Goal: Transaction & Acquisition: Purchase product/service

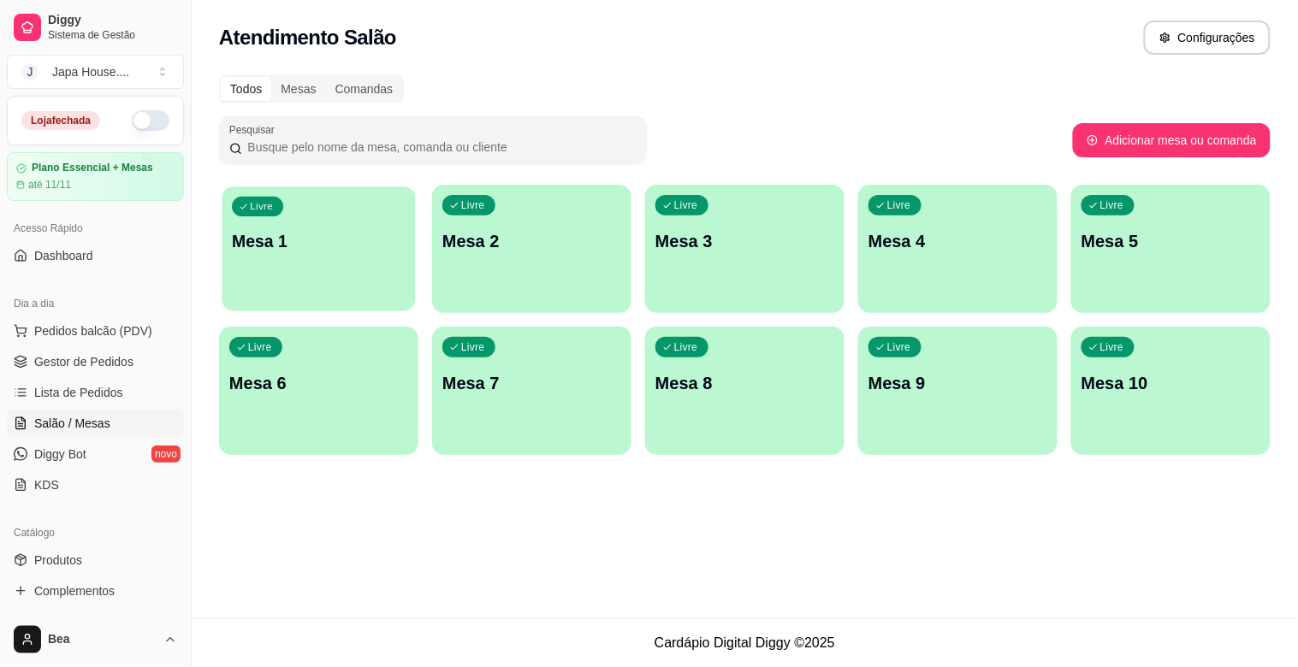
click at [355, 221] on div "Livre Mesa 1" at bounding box center [318, 238] width 193 height 104
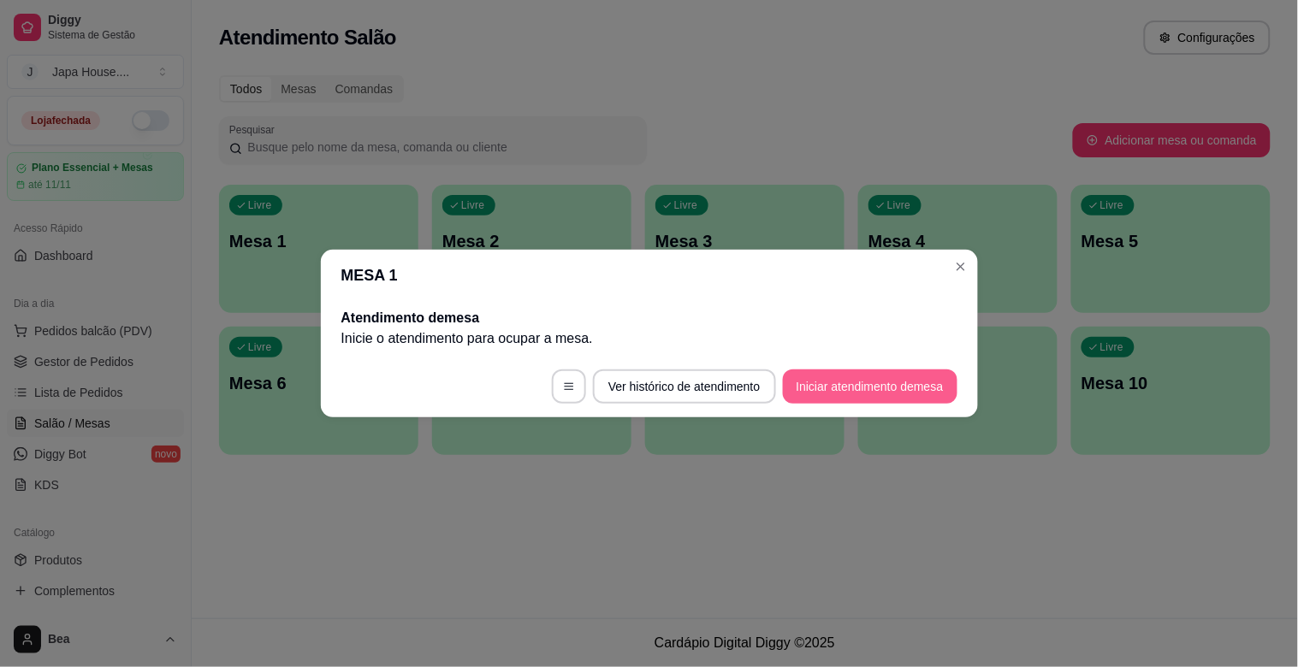
click at [825, 392] on button "Iniciar atendimento de mesa" at bounding box center [870, 387] width 175 height 34
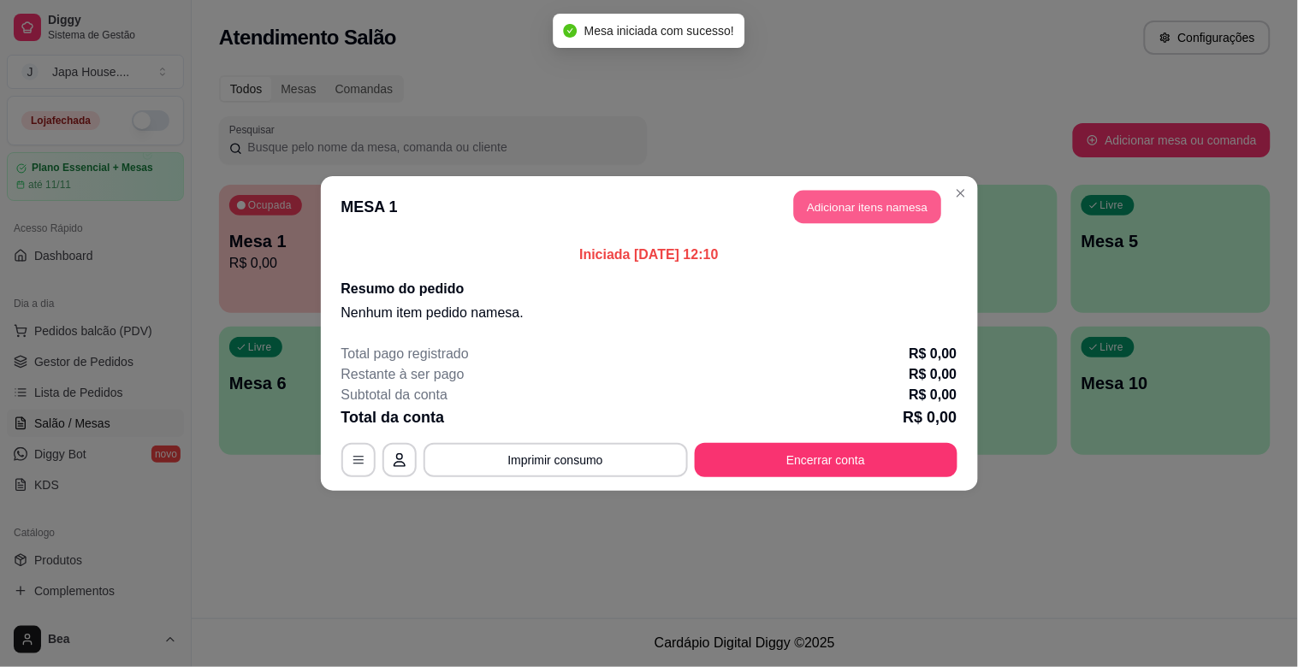
click at [869, 193] on button "Adicionar itens na mesa" at bounding box center [867, 207] width 147 height 33
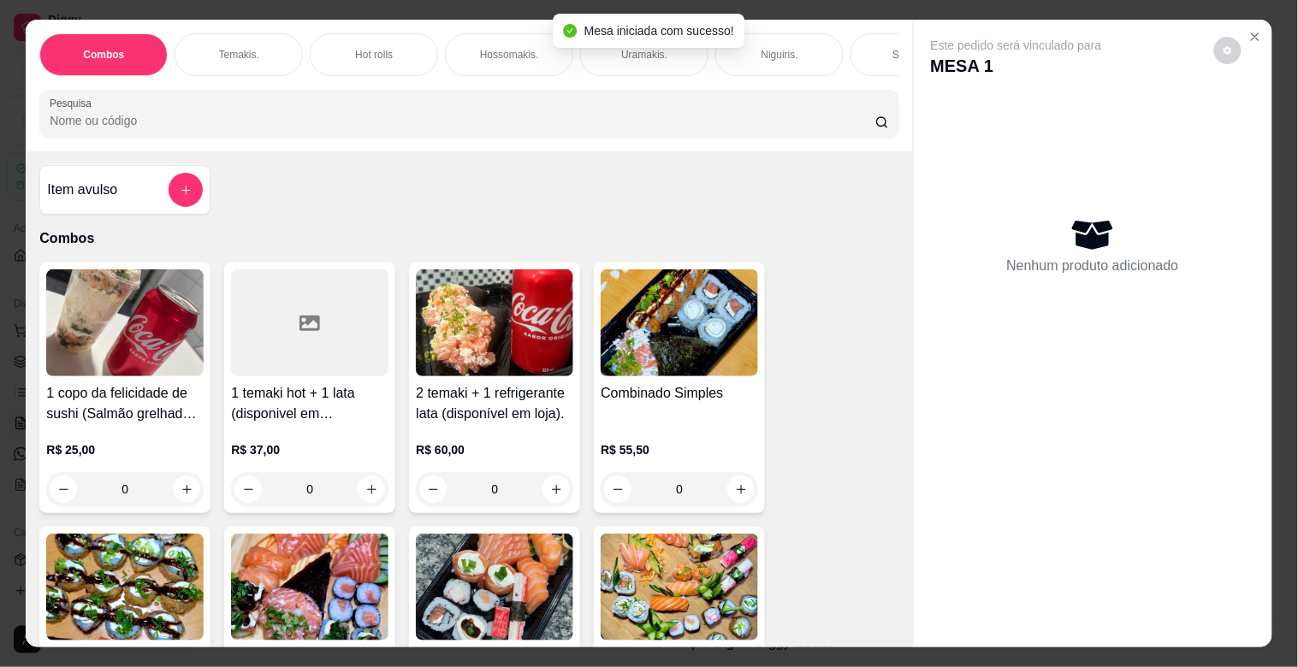
scroll to position [0, 753]
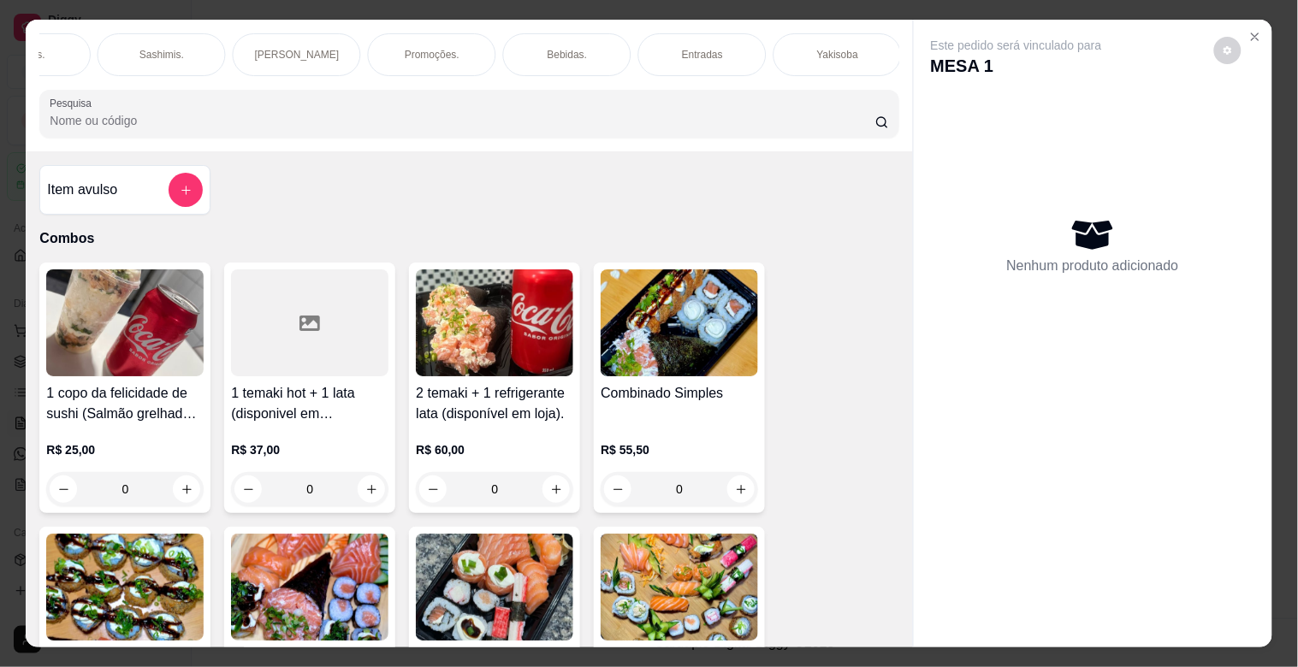
click at [796, 52] on div "Yakisoba" at bounding box center [837, 54] width 128 height 43
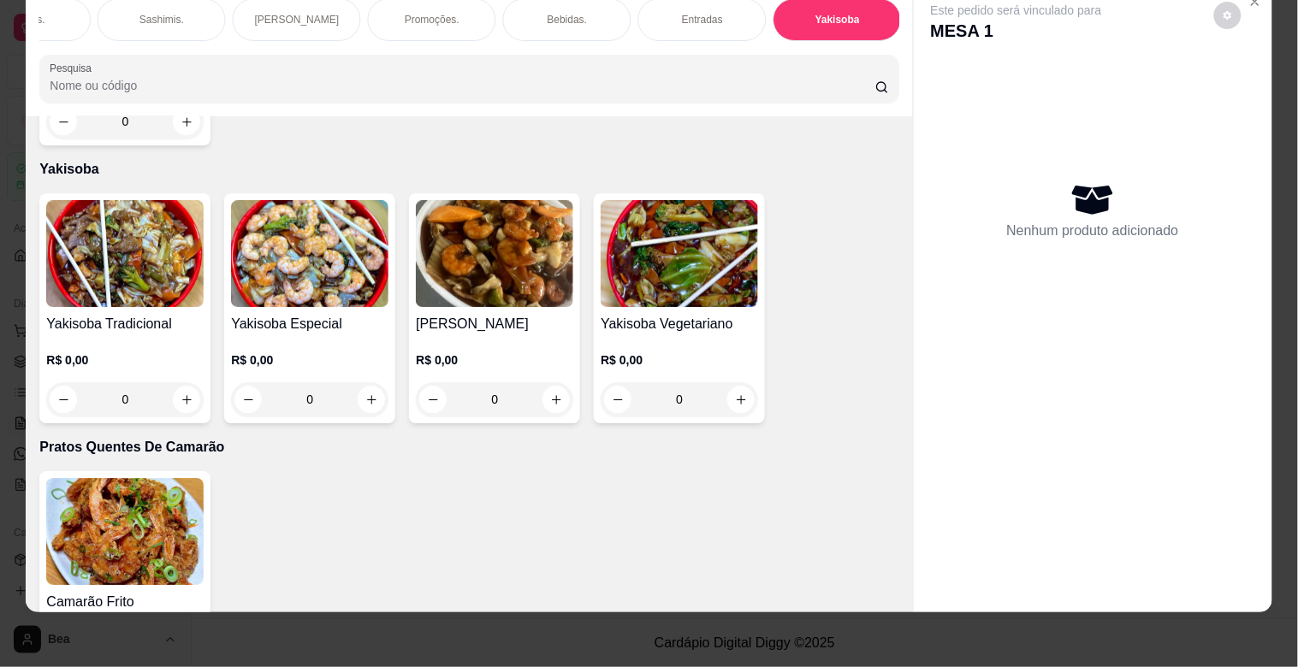
click at [366, 382] on div "0" at bounding box center [309, 399] width 157 height 34
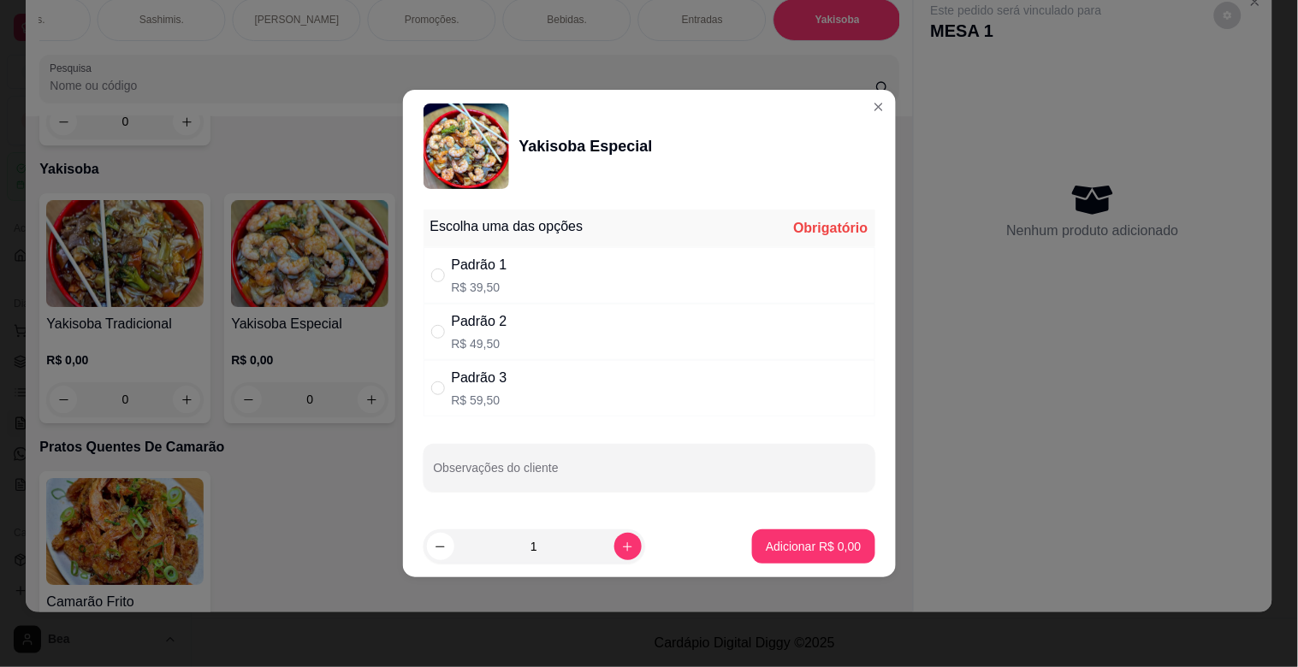
click at [491, 328] on div "Padrão 2" at bounding box center [480, 321] width 56 height 21
radio input "true"
click at [790, 544] on p "Adicionar R$ 49,50" at bounding box center [809, 546] width 99 height 16
type input "1"
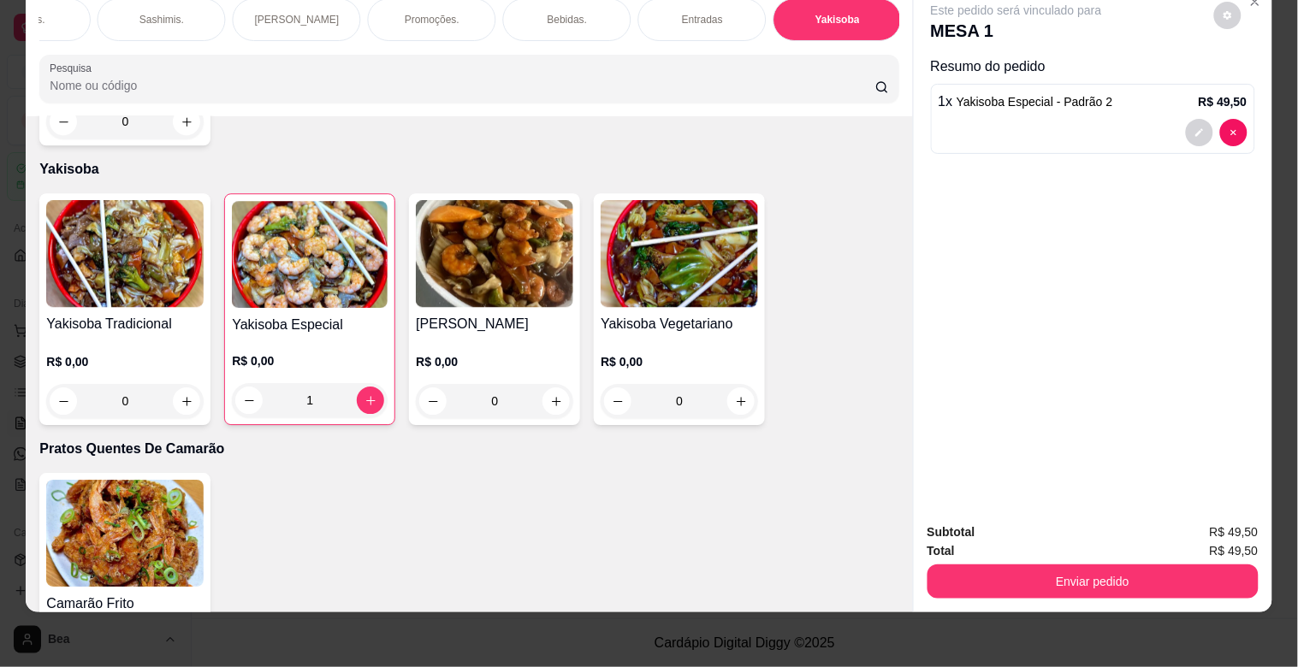
click at [699, 14] on div "Entradas" at bounding box center [702, 19] width 128 height 43
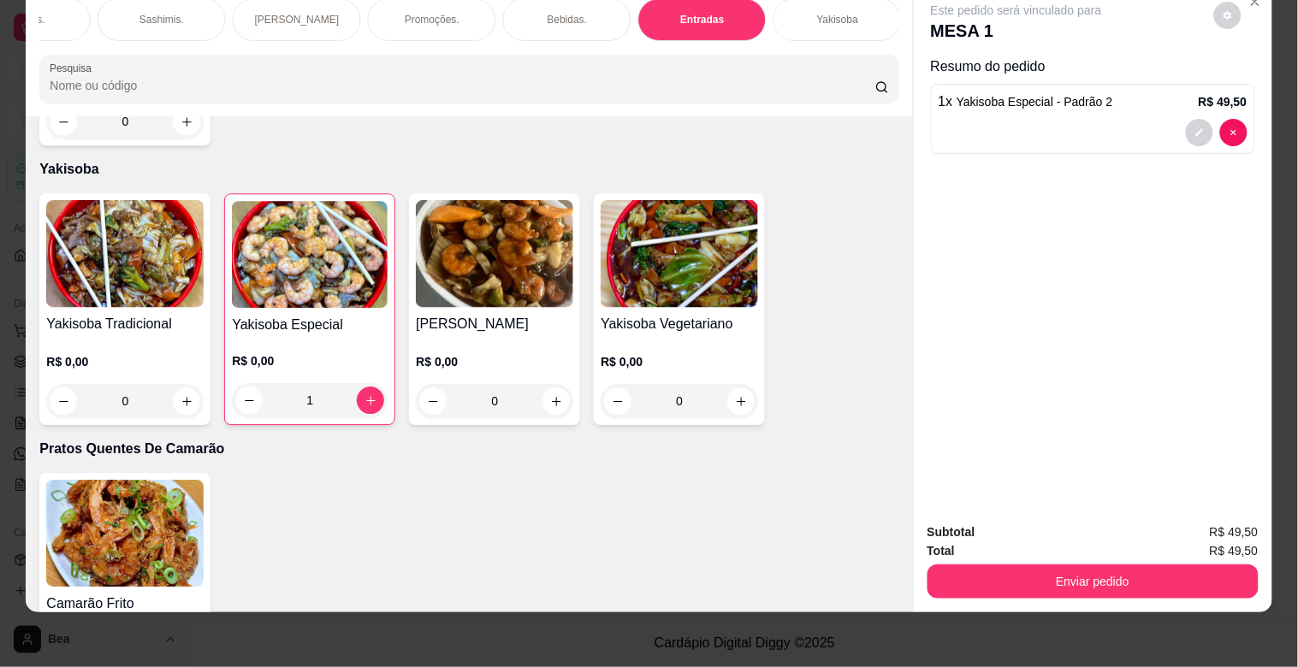
scroll to position [5682, 0]
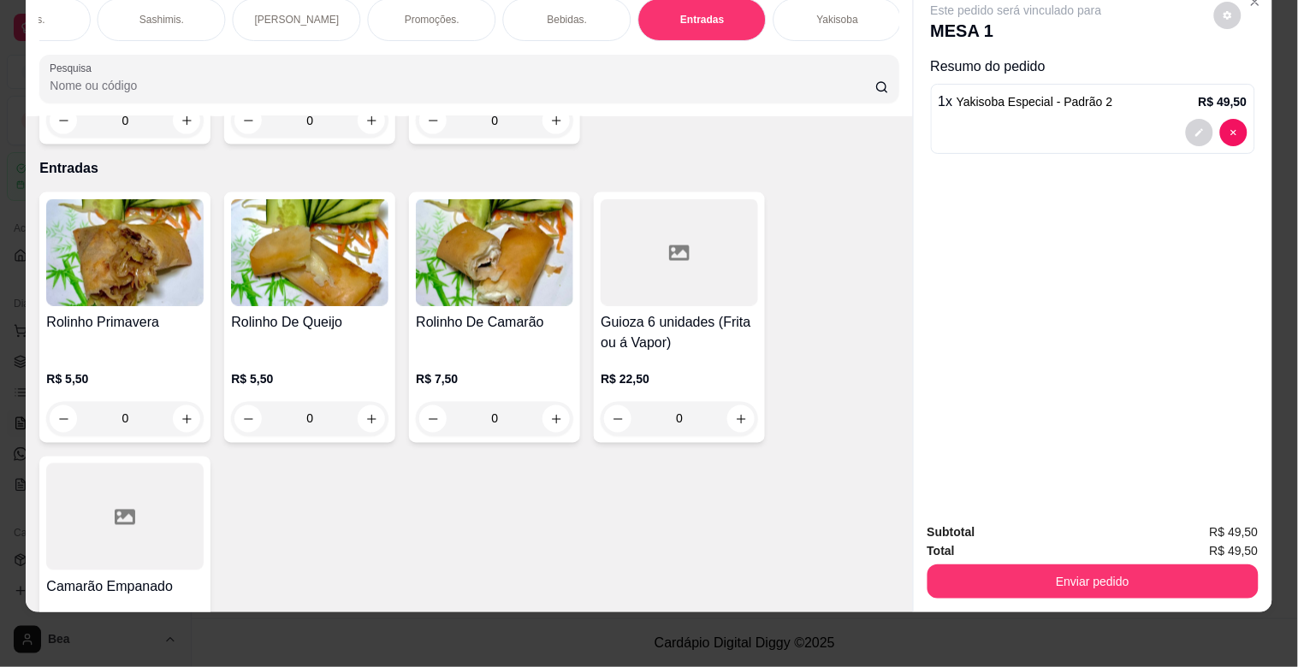
click at [552, 402] on div "0" at bounding box center [494, 419] width 157 height 34
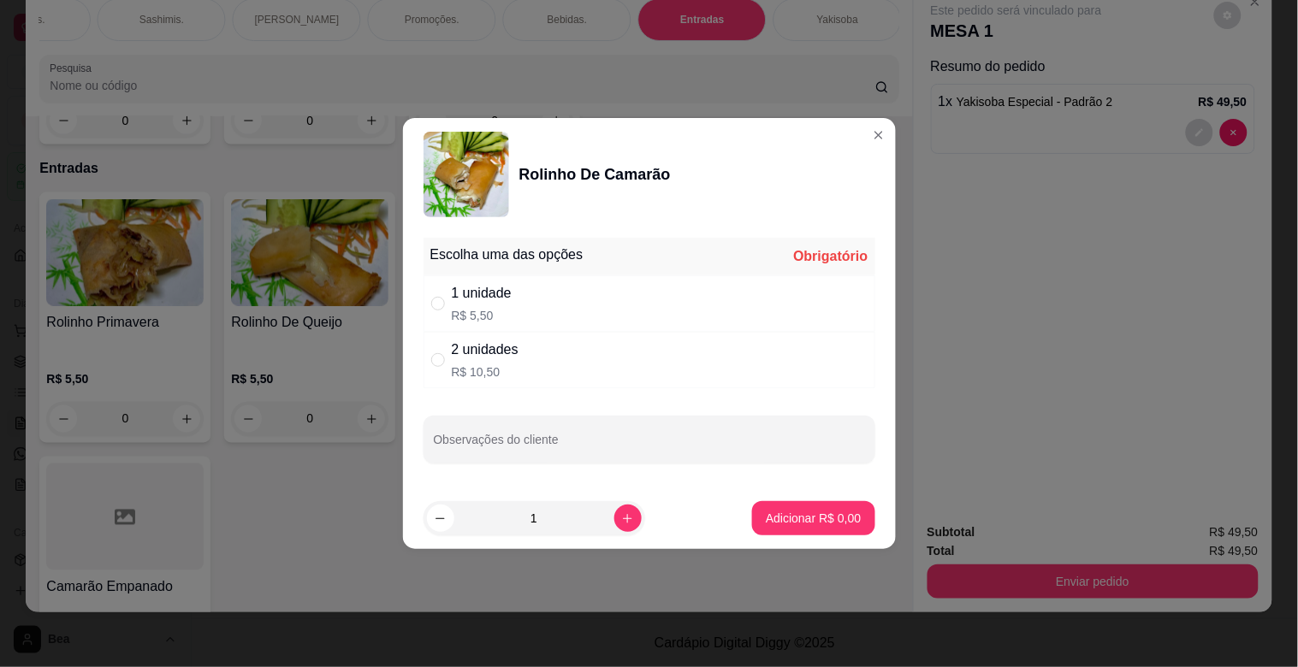
click at [548, 360] on div "2 unidades R$ 10,50" at bounding box center [649, 360] width 452 height 56
radio input "true"
click at [792, 529] on button "Adicionar R$ 10,50" at bounding box center [811, 518] width 126 height 33
type input "1"
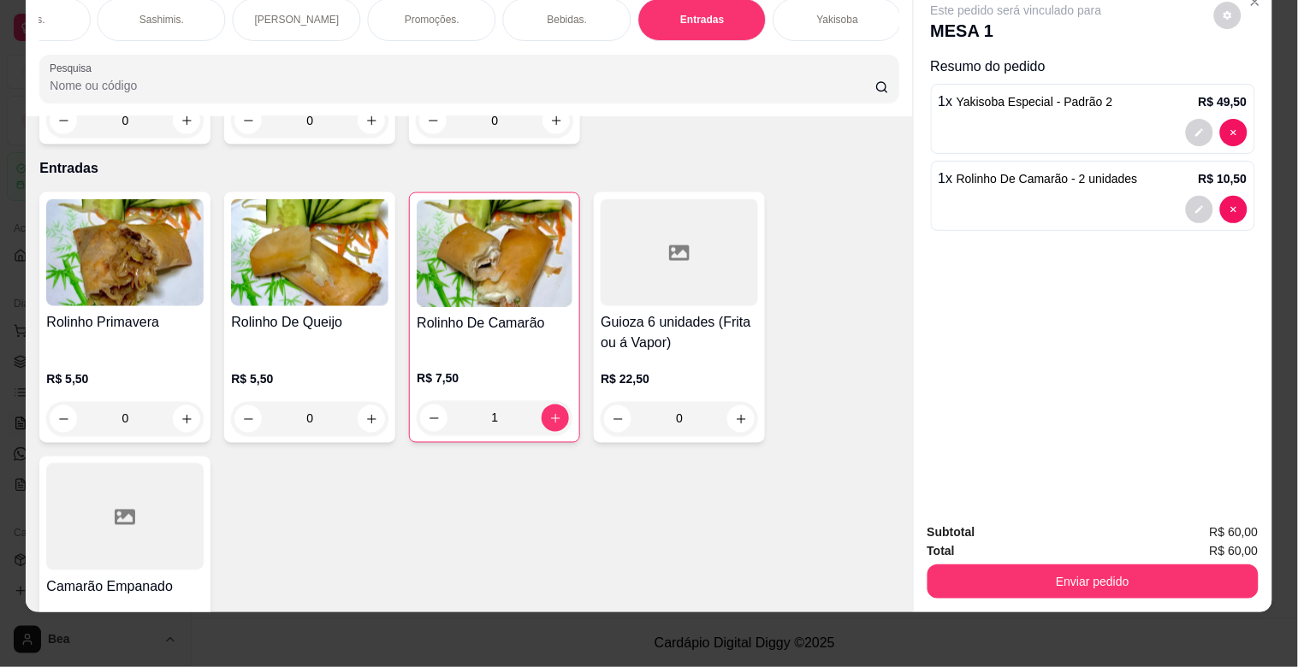
click at [574, 14] on div "Bebidas." at bounding box center [567, 19] width 128 height 43
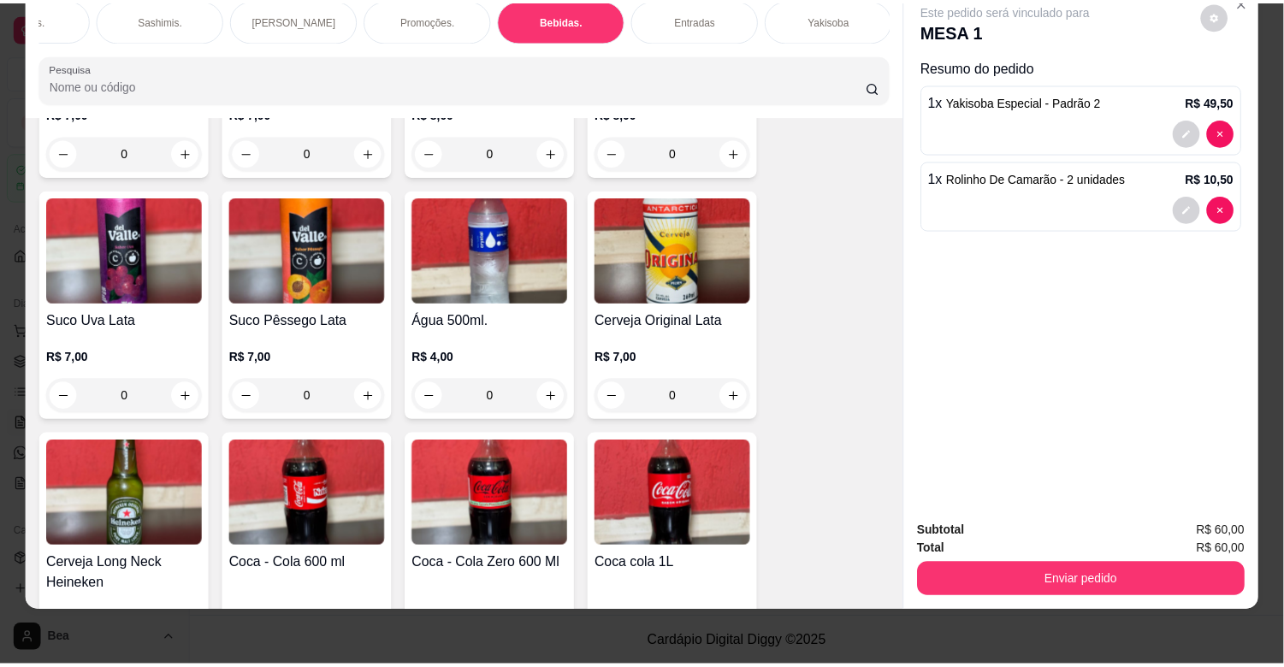
scroll to position [4940, 0]
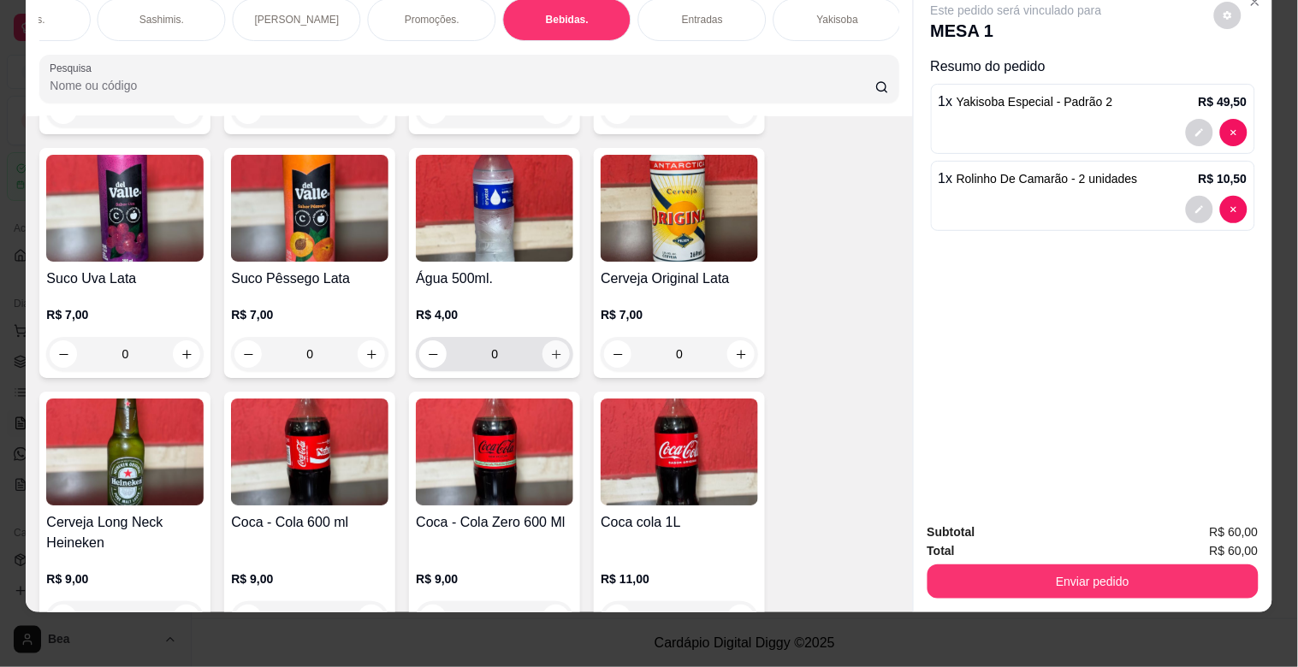
click at [547, 340] on button "increase-product-quantity" at bounding box center [555, 353] width 27 height 27
type input "1"
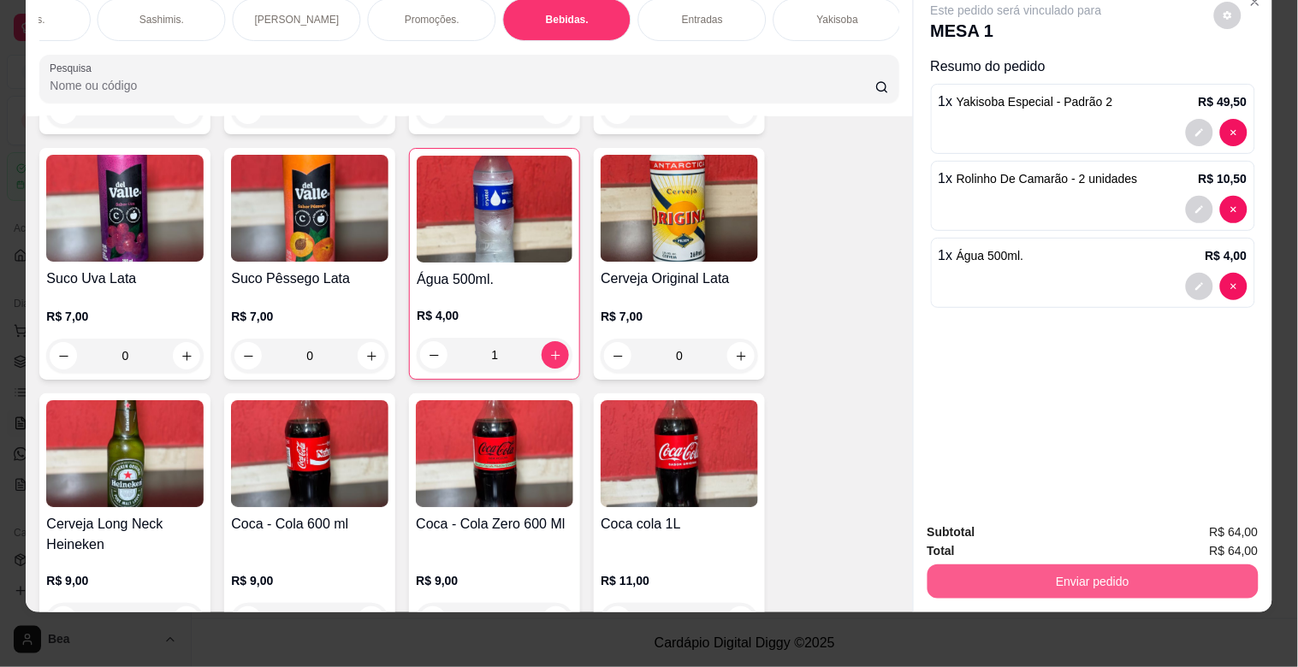
click at [1041, 565] on button "Enviar pedido" at bounding box center [1092, 582] width 331 height 34
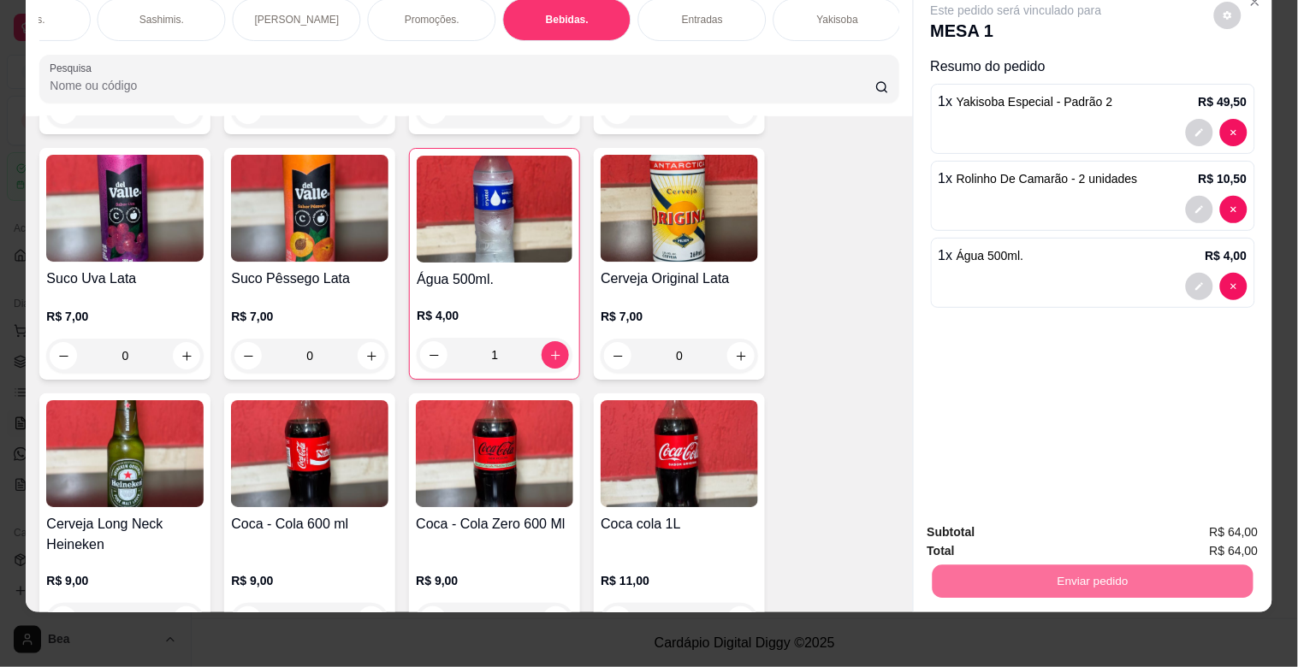
click at [1222, 526] on button "Enviar pedido" at bounding box center [1214, 525] width 94 height 32
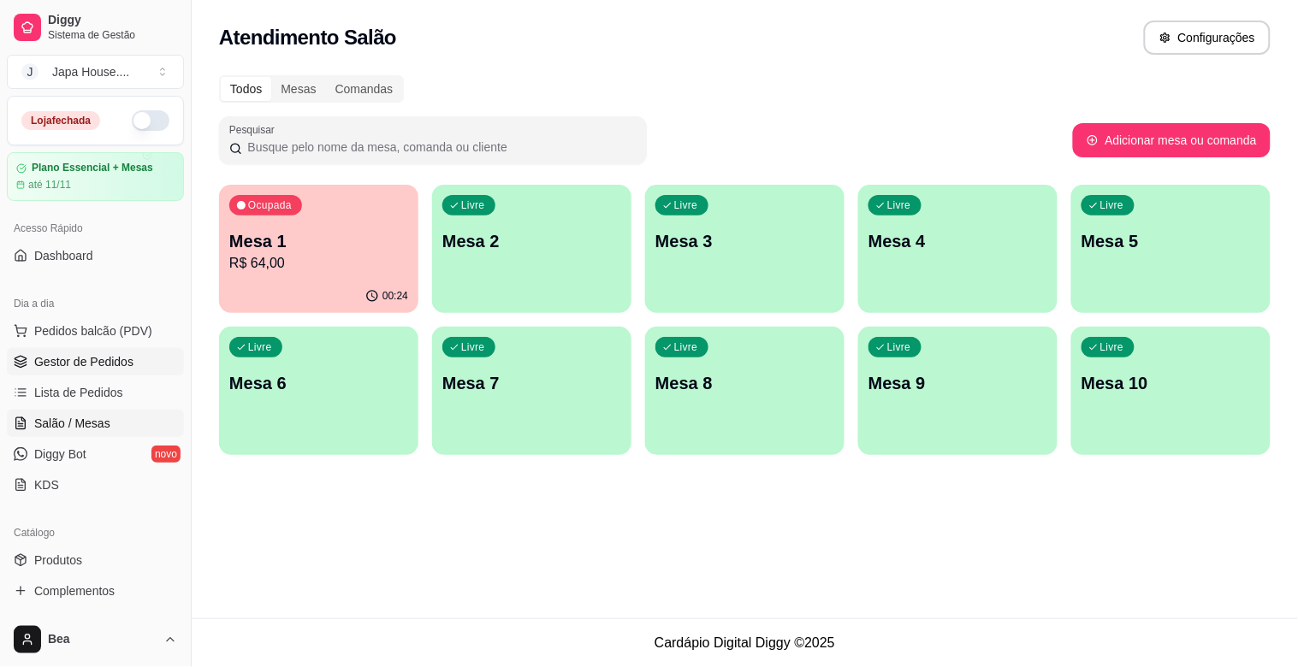
click at [122, 370] on span "Gestor de Pedidos" at bounding box center [83, 361] width 99 height 17
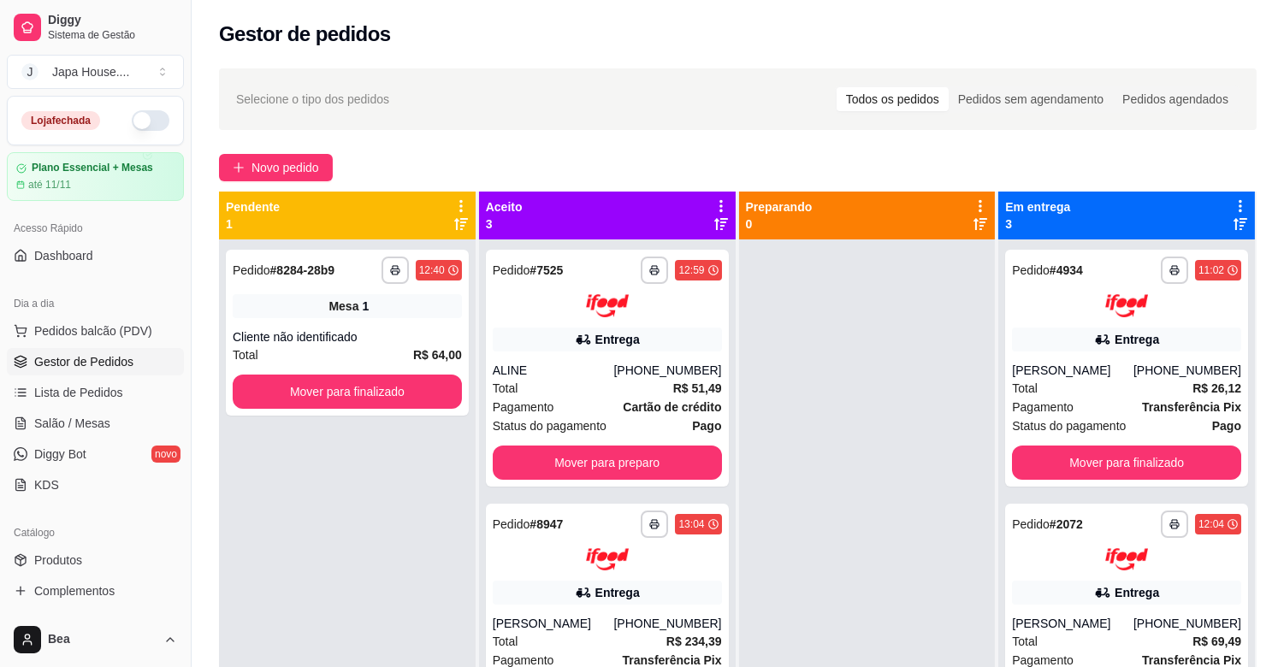
click at [139, 117] on button "button" at bounding box center [151, 120] width 38 height 21
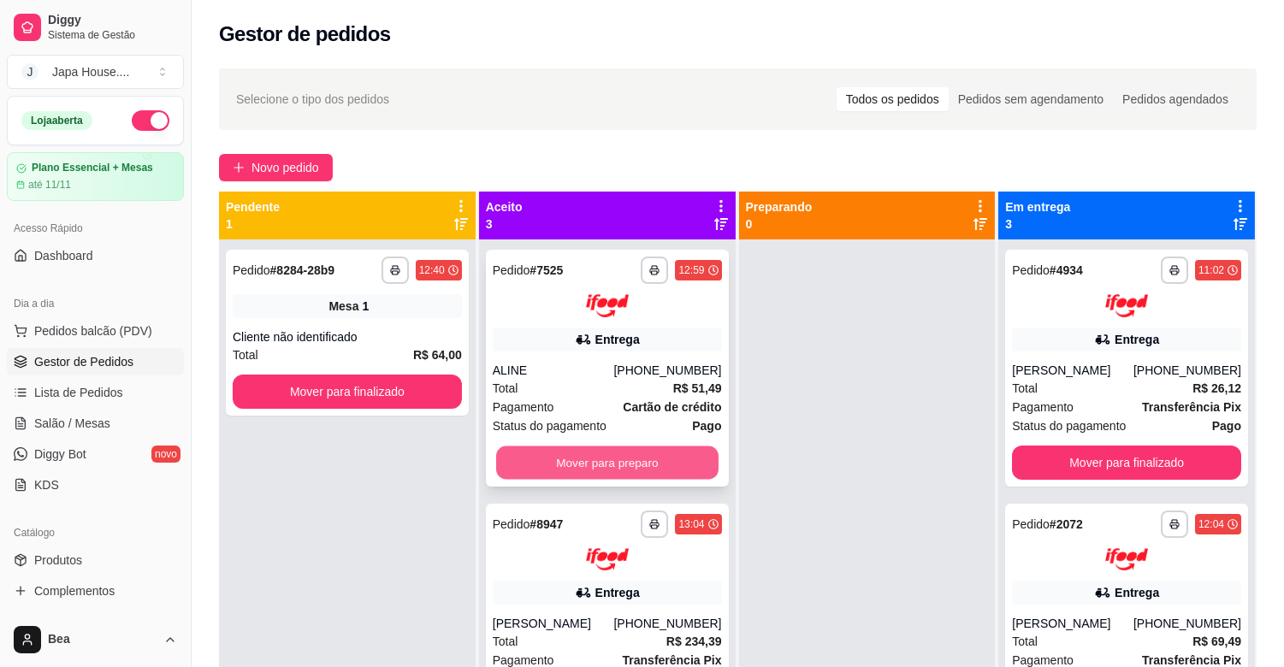
click at [644, 457] on button "Mover para preparo" at bounding box center [607, 462] width 222 height 33
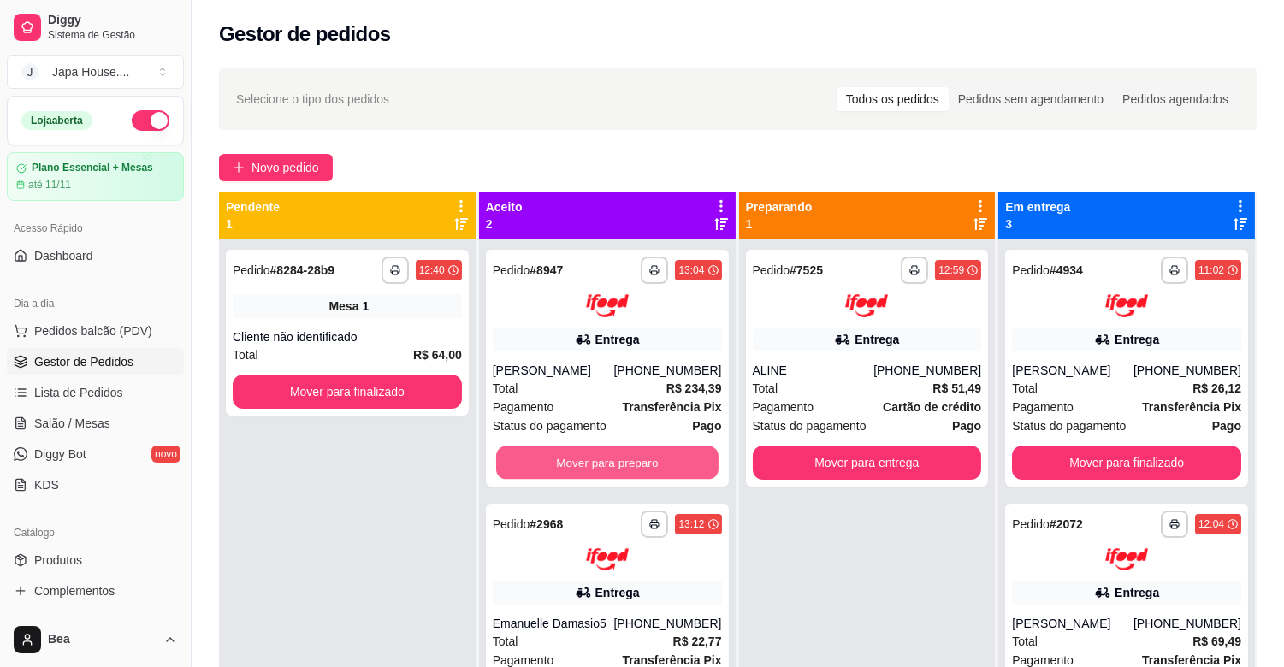
click at [644, 457] on button "Mover para preparo" at bounding box center [607, 462] width 222 height 33
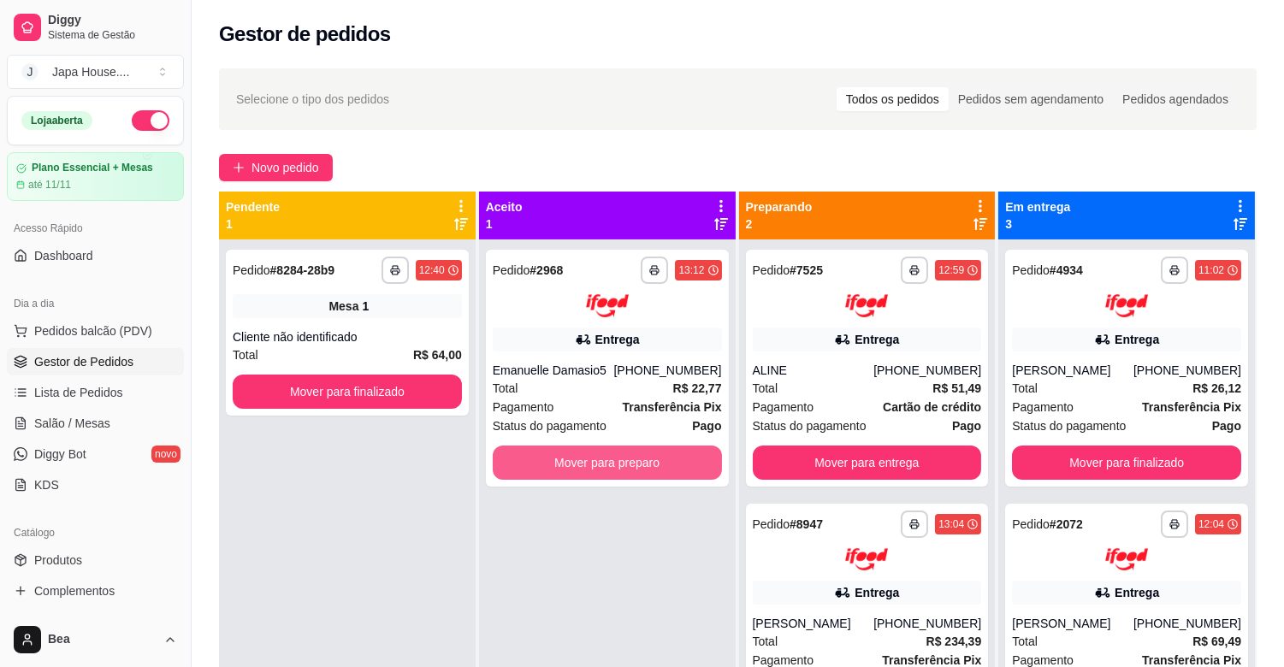
click at [644, 457] on button "Mover para preparo" at bounding box center [607, 463] width 229 height 34
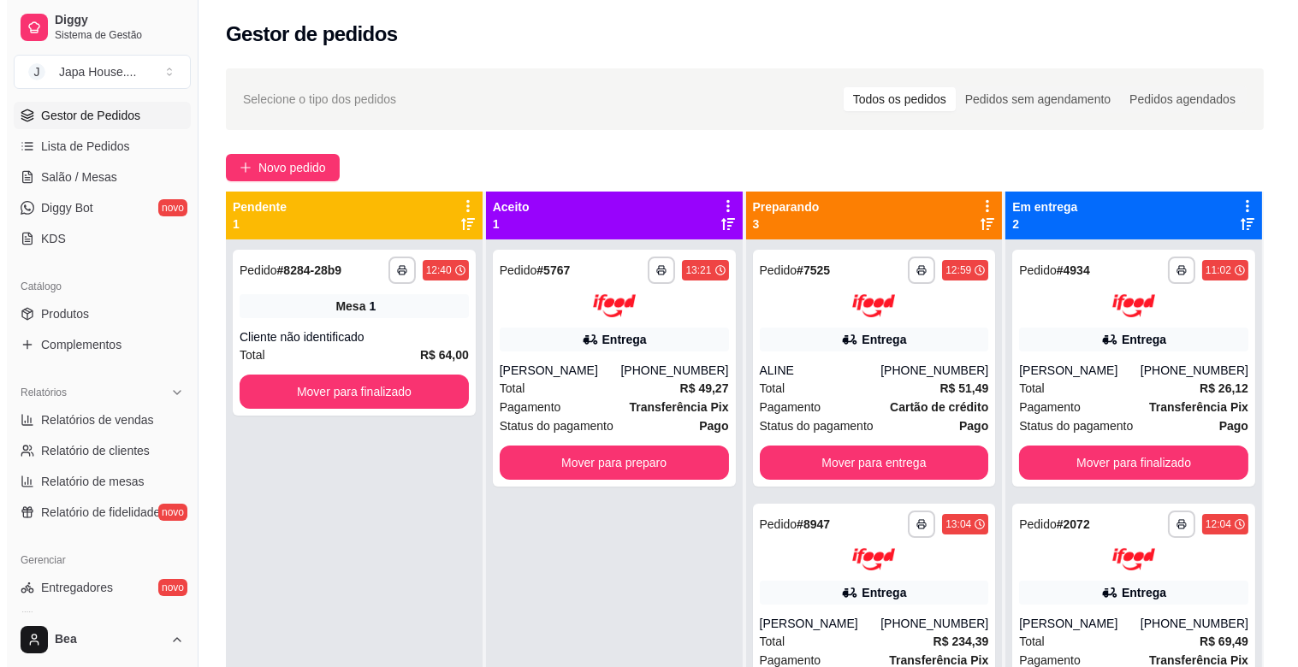
scroll to position [266, 0]
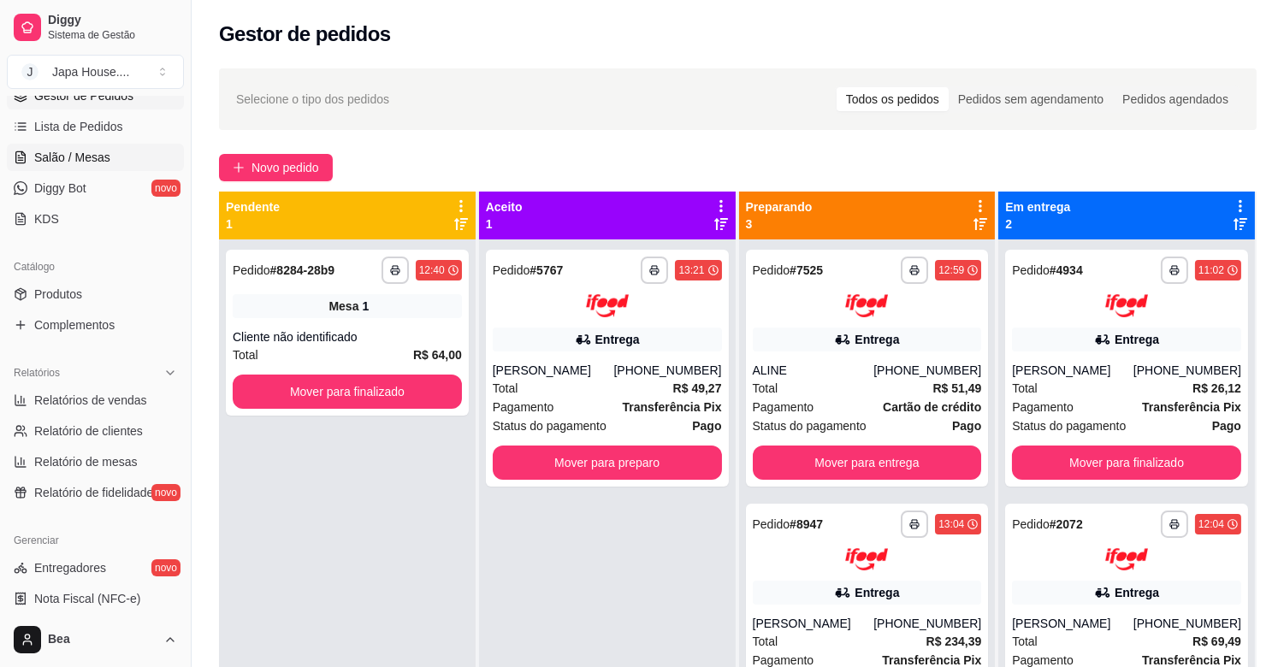
click at [103, 158] on span "Salão / Mesas" at bounding box center [72, 157] width 76 height 17
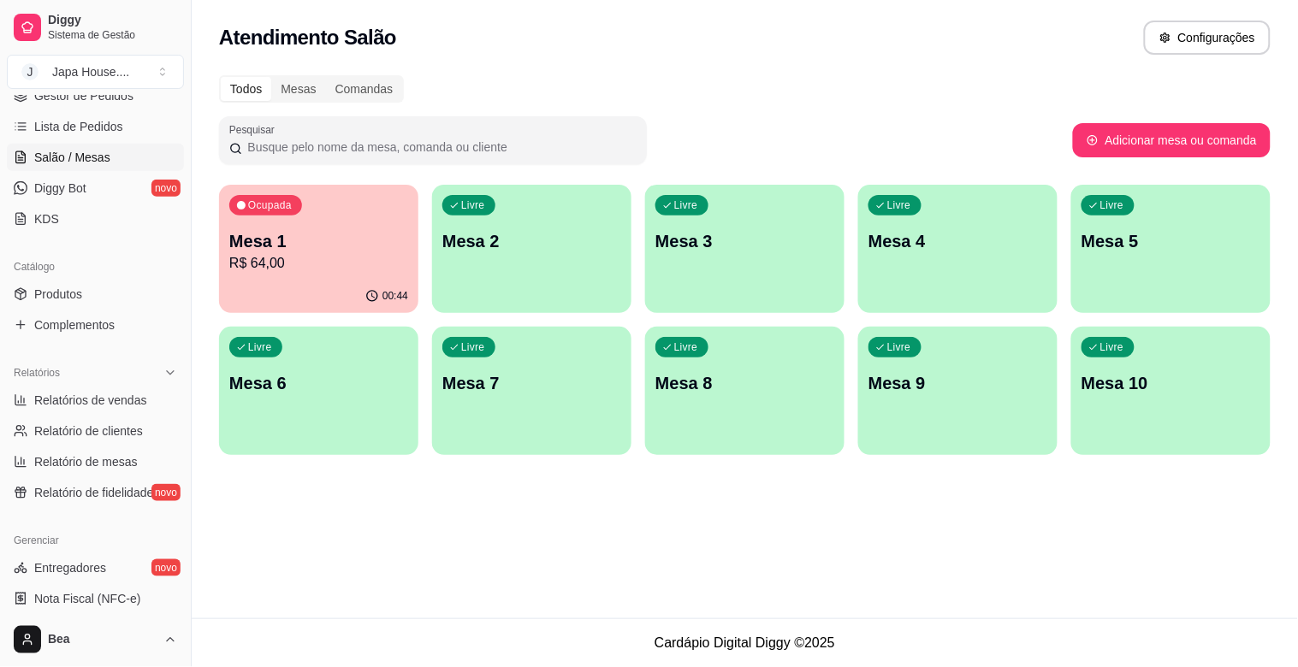
click at [553, 250] on p "Mesa 2" at bounding box center [531, 241] width 179 height 24
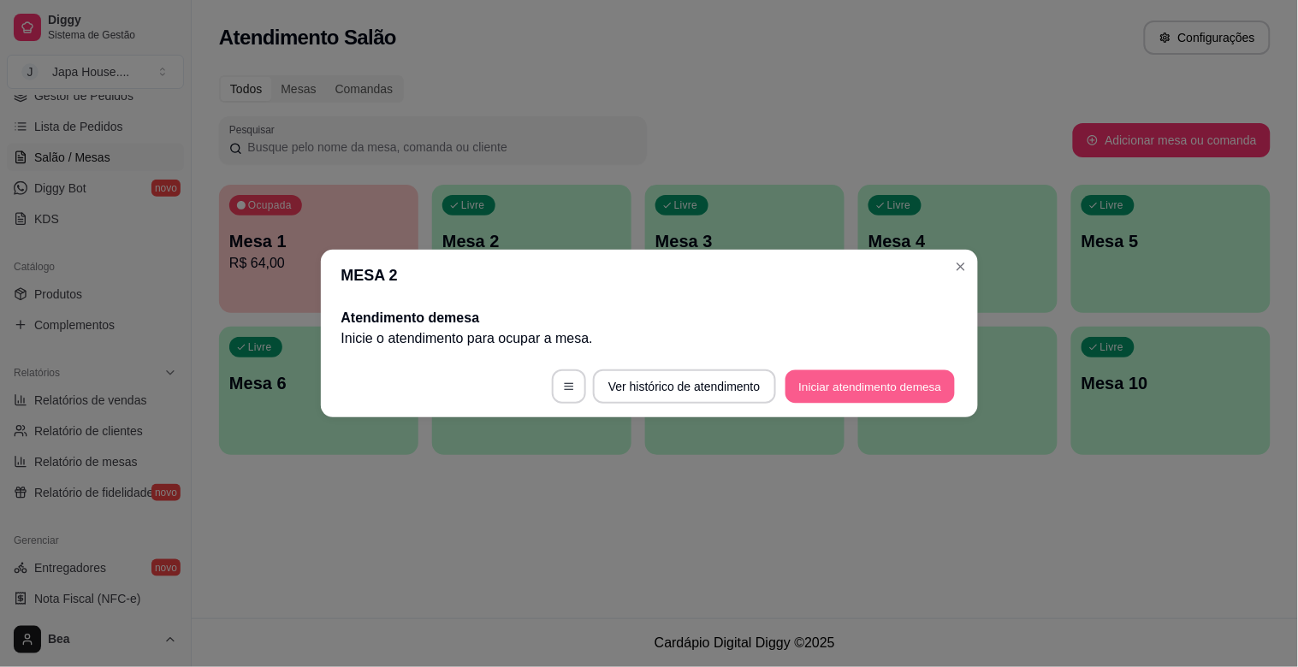
click at [894, 390] on button "Iniciar atendimento de mesa" at bounding box center [869, 386] width 169 height 33
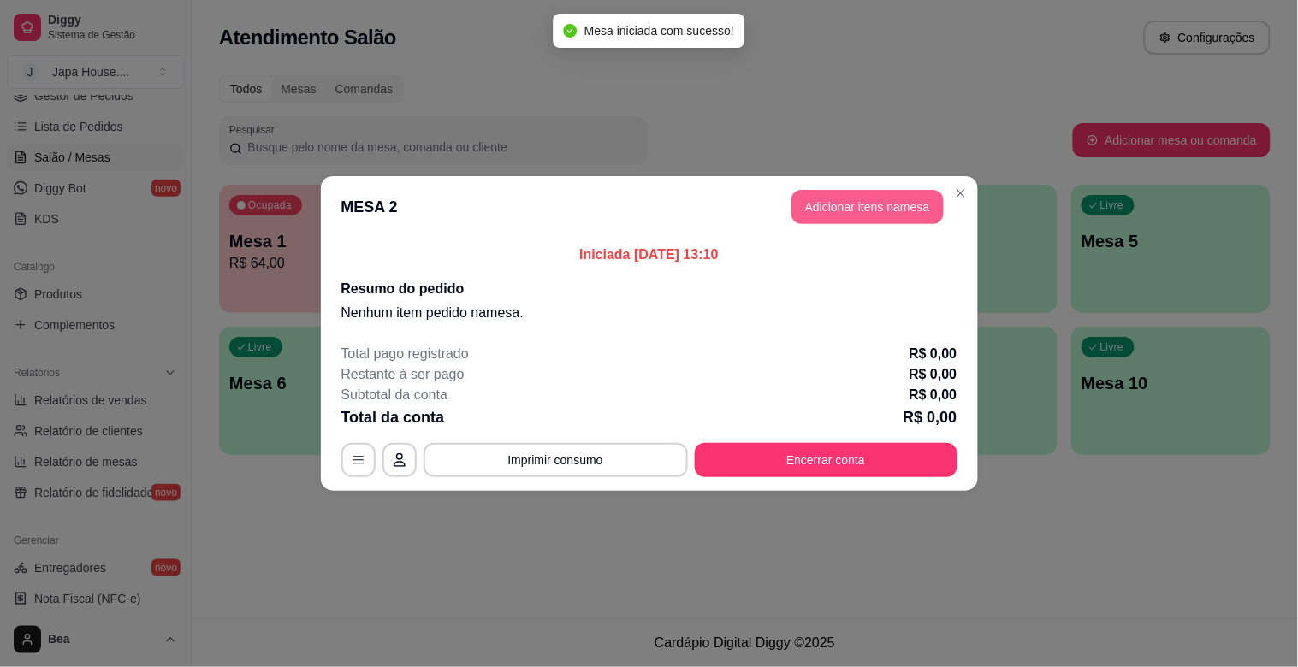
click at [899, 204] on button "Adicionar itens na mesa" at bounding box center [867, 207] width 152 height 34
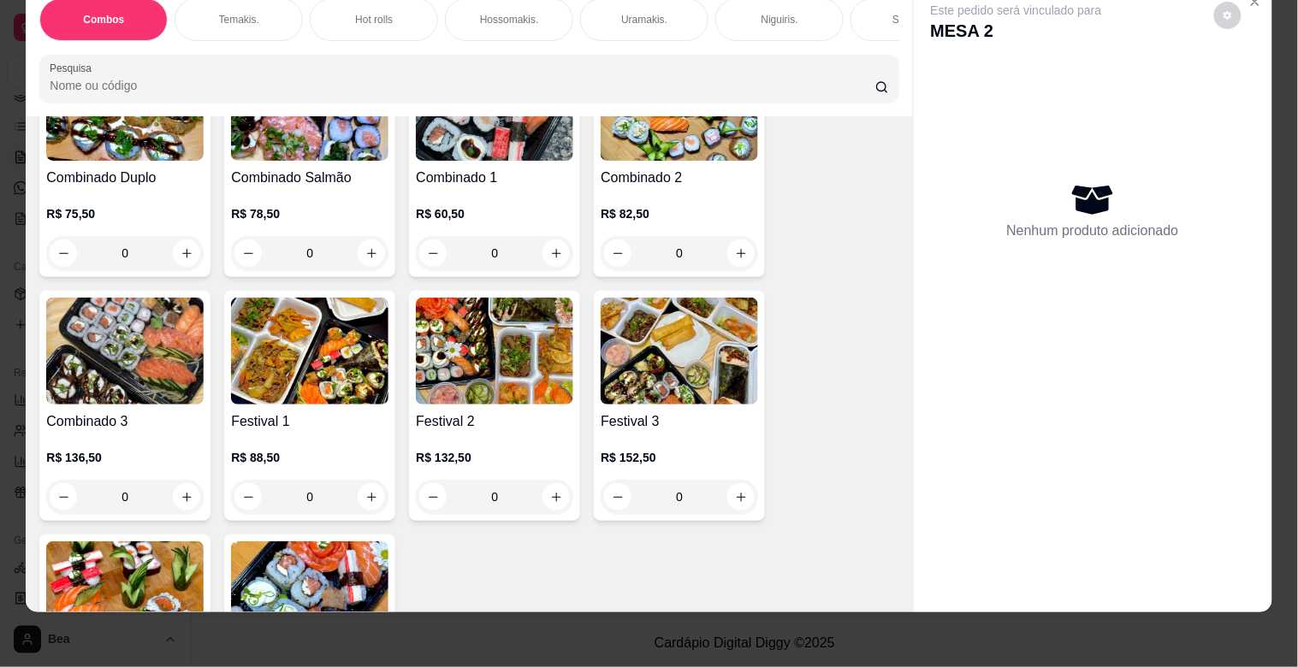
scroll to position [456, 0]
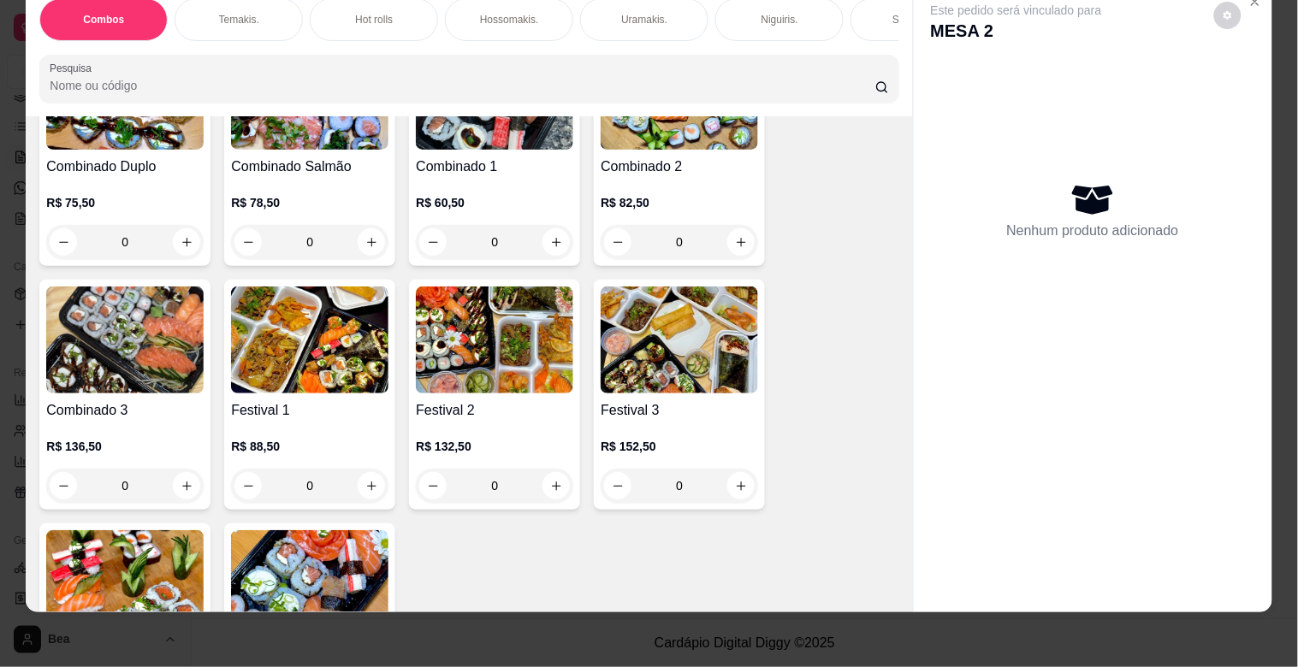
click at [543, 488] on div "0" at bounding box center [494, 486] width 157 height 34
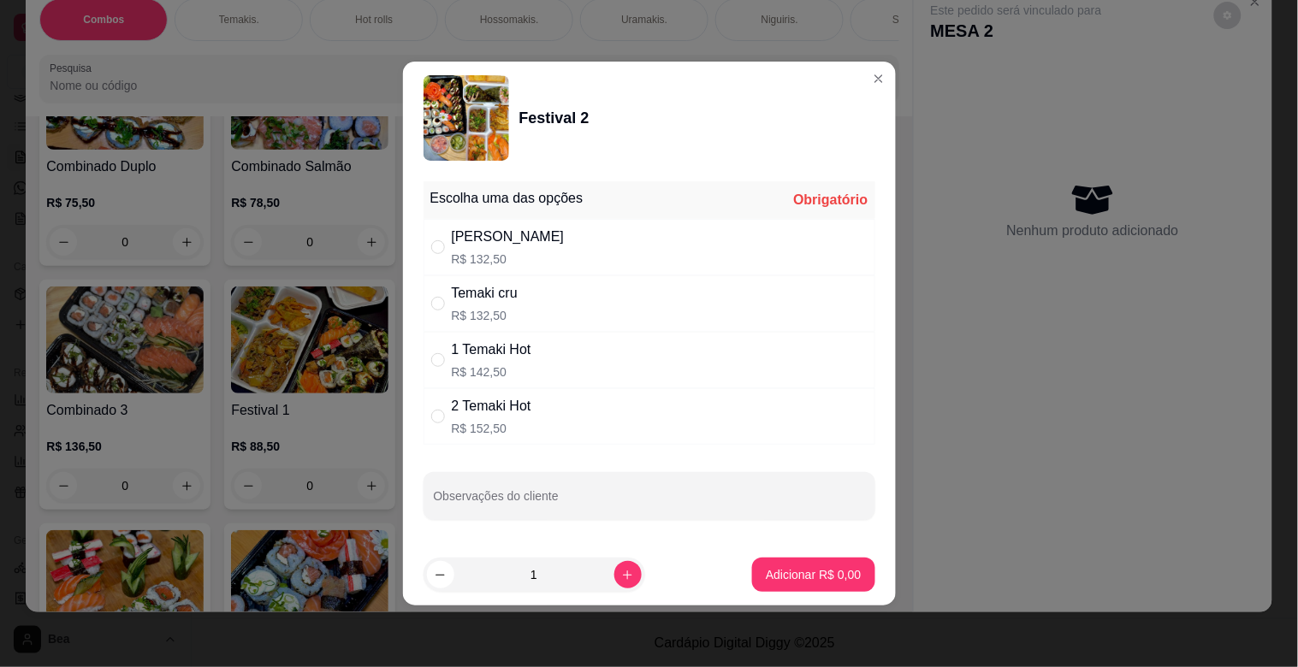
click at [547, 381] on div "1 Temaki Hot R$ 142,50" at bounding box center [649, 360] width 452 height 56
radio input "true"
click at [548, 299] on div "Temaki cru R$ 132,50" at bounding box center [649, 303] width 452 height 56
radio input "true"
radio input "false"
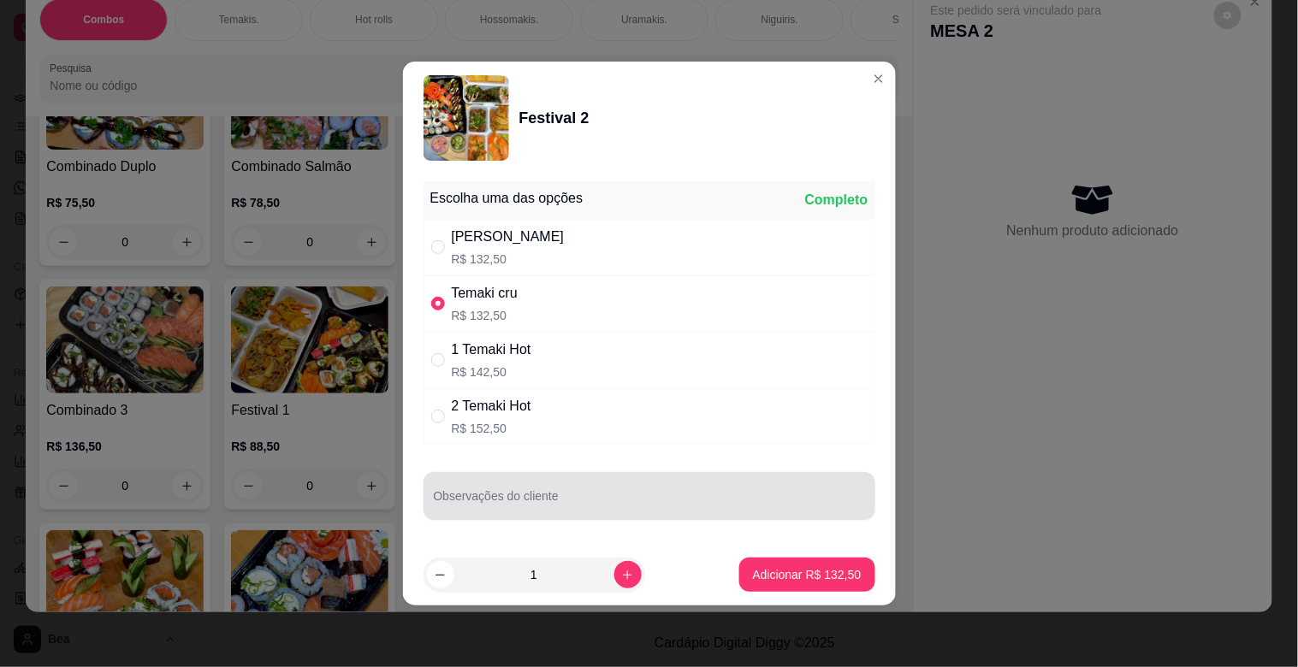
click at [567, 476] on div "Observações do cliente" at bounding box center [649, 496] width 452 height 48
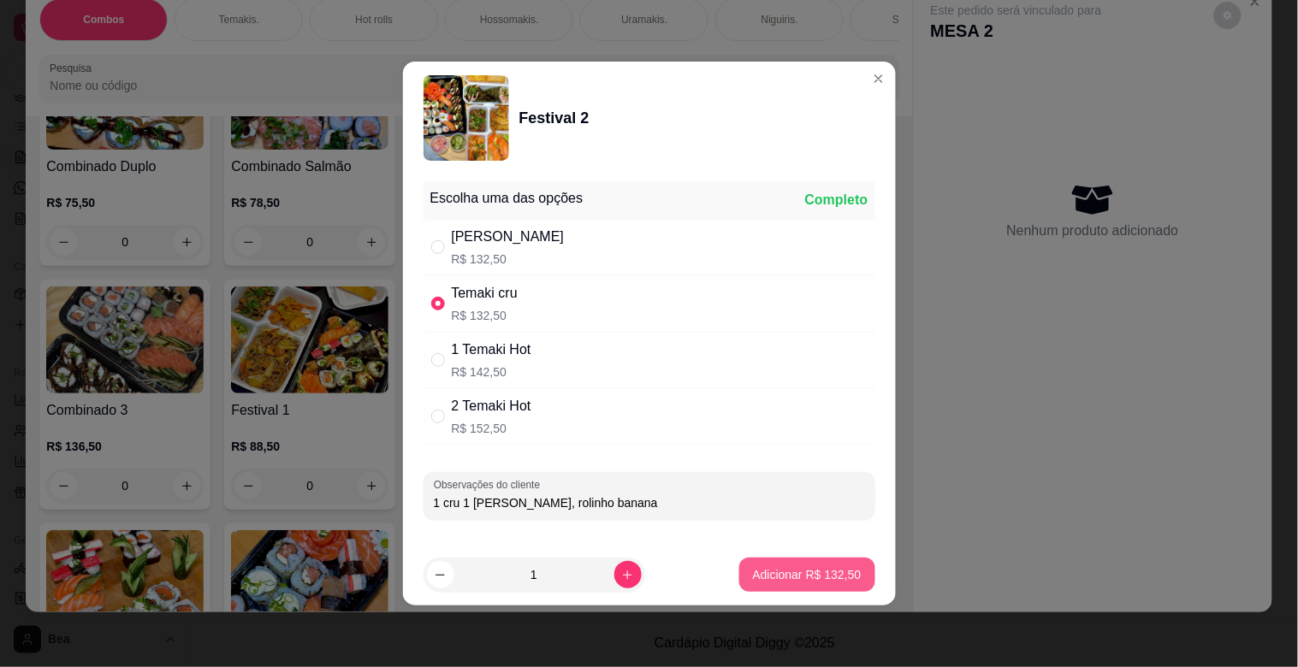
type input "1 cru 1 [PERSON_NAME], rolinho banana"
click at [796, 573] on p "Adicionar R$ 132,50" at bounding box center [806, 574] width 105 height 16
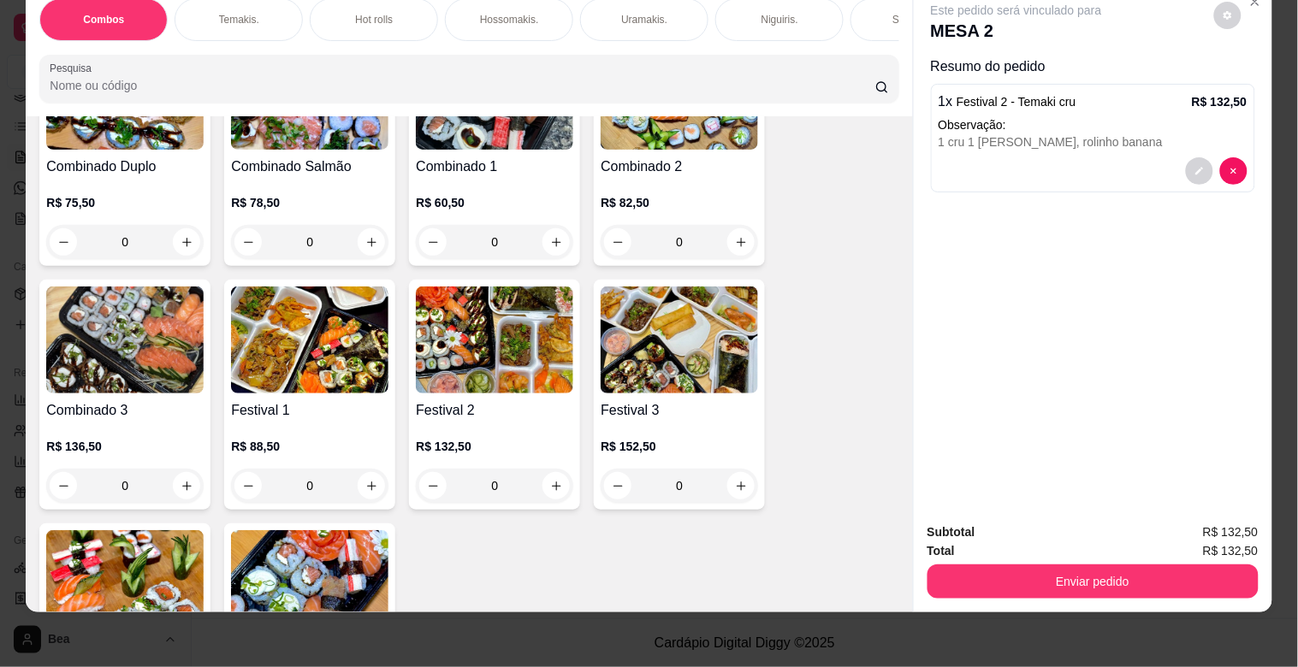
scroll to position [0, 753]
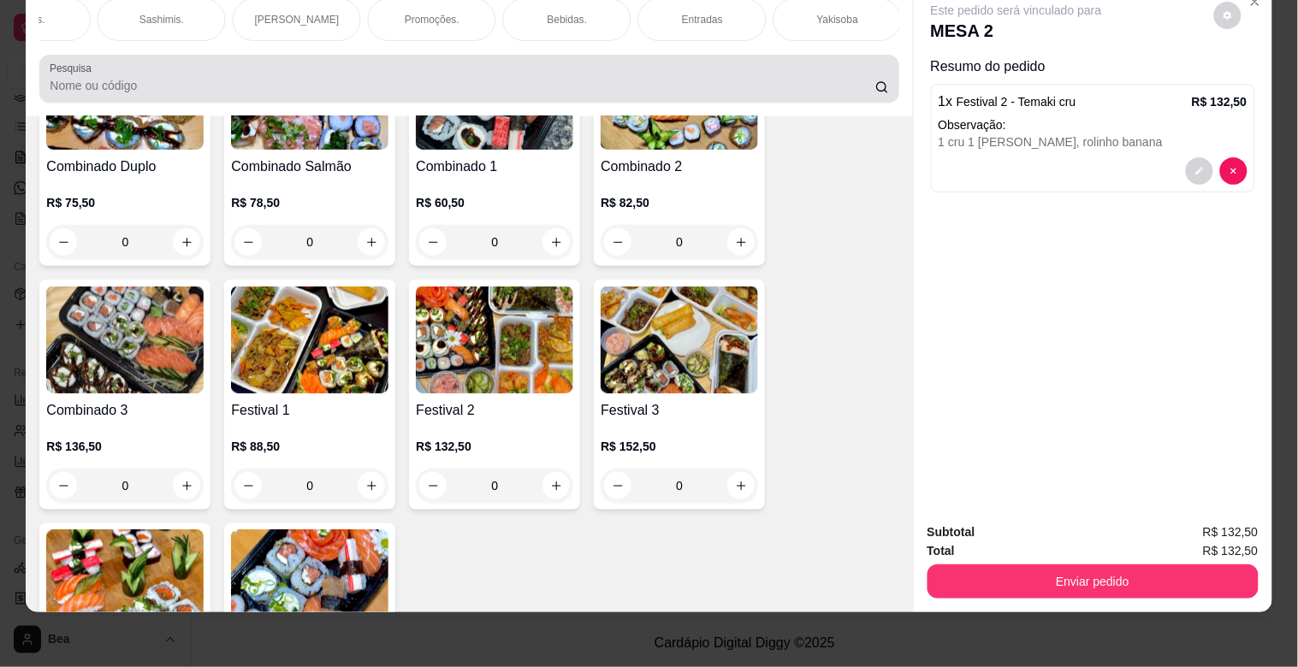
click at [167, 91] on input "Pesquisa" at bounding box center [462, 85] width 825 height 17
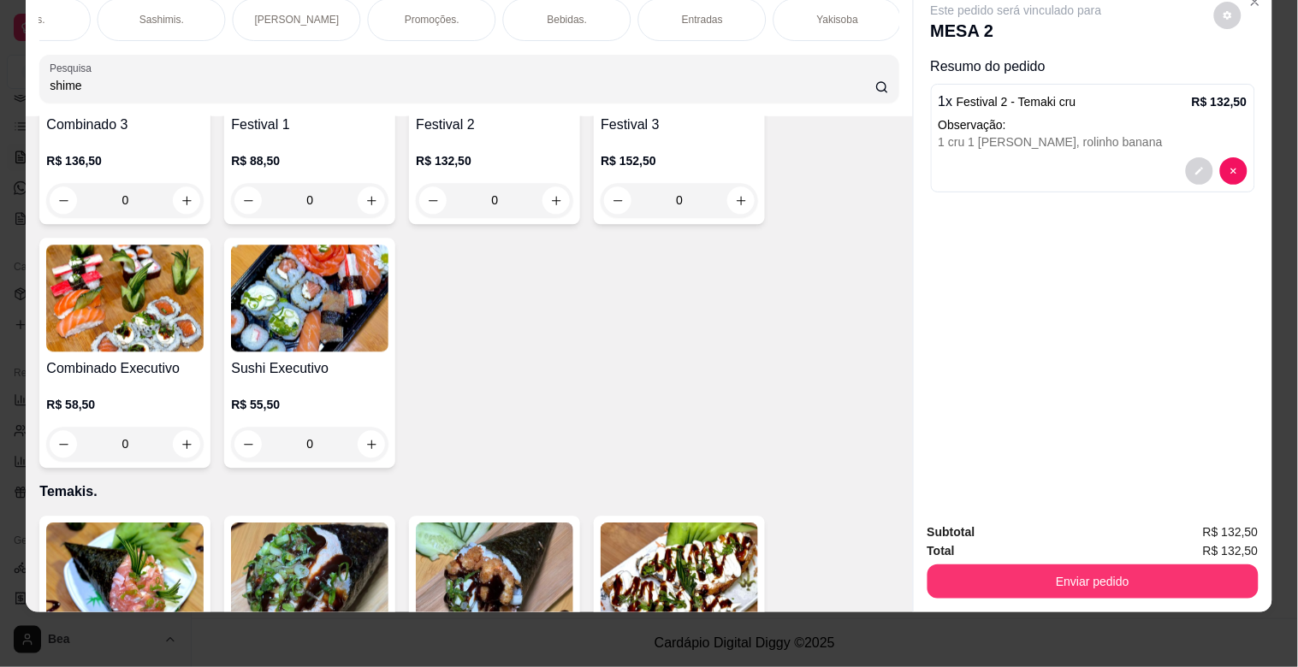
scroll to position [734, 0]
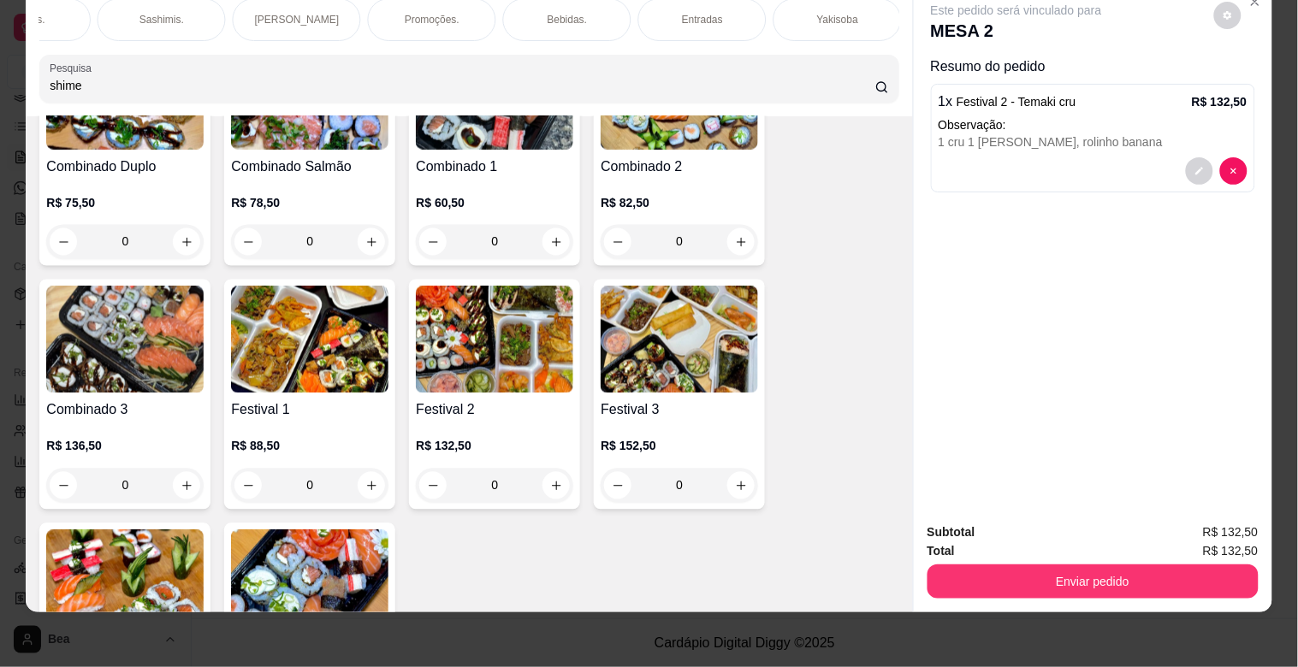
type input "shime"
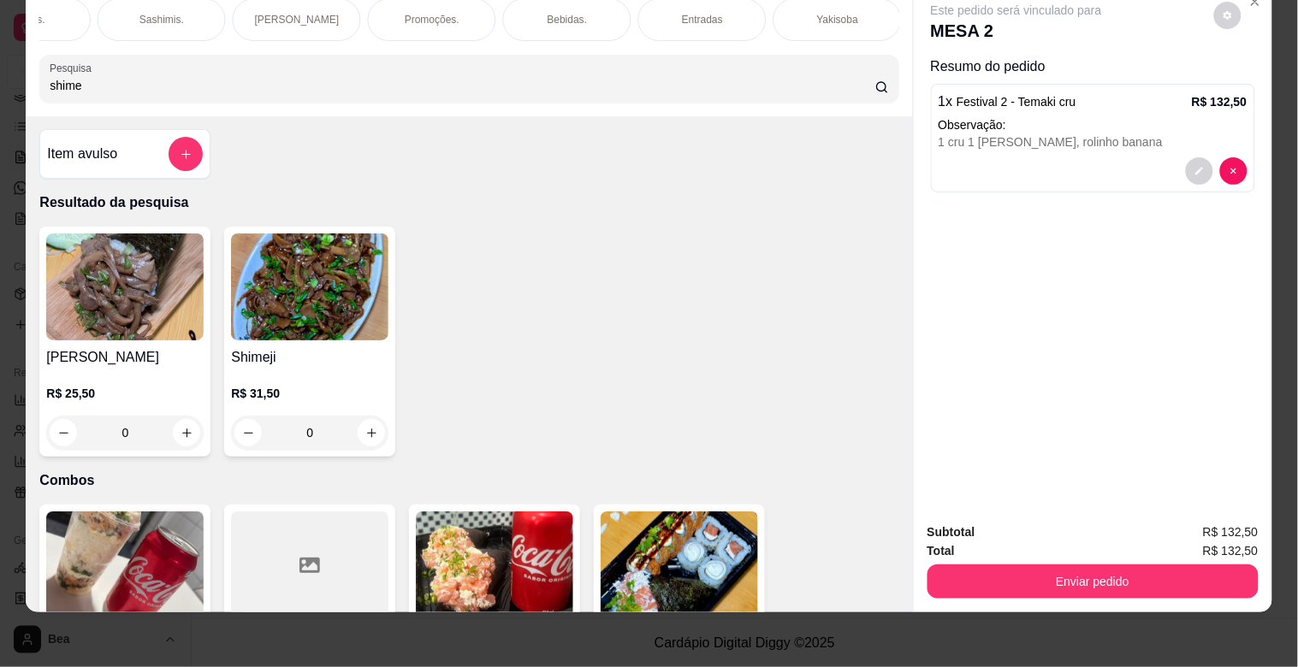
scroll to position [0, 0]
click at [366, 432] on icon "increase-product-quantity" at bounding box center [371, 434] width 13 height 13
type input "1"
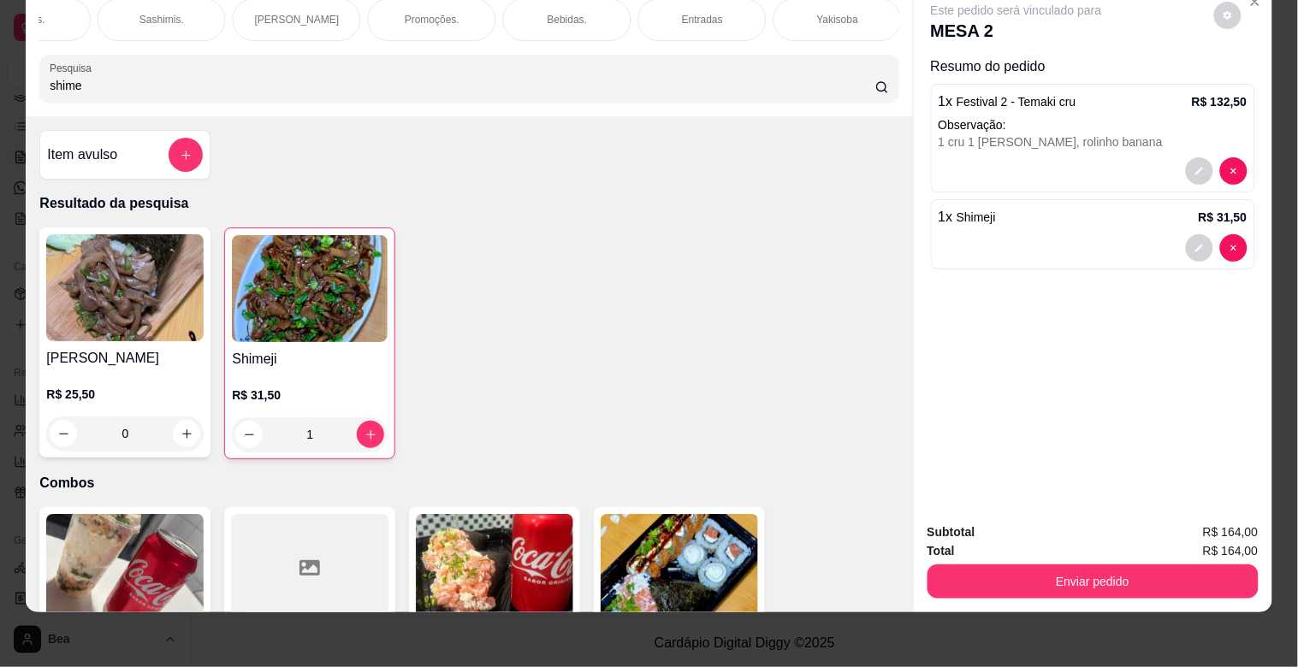
click at [732, 1] on div "Entradas" at bounding box center [702, 19] width 128 height 43
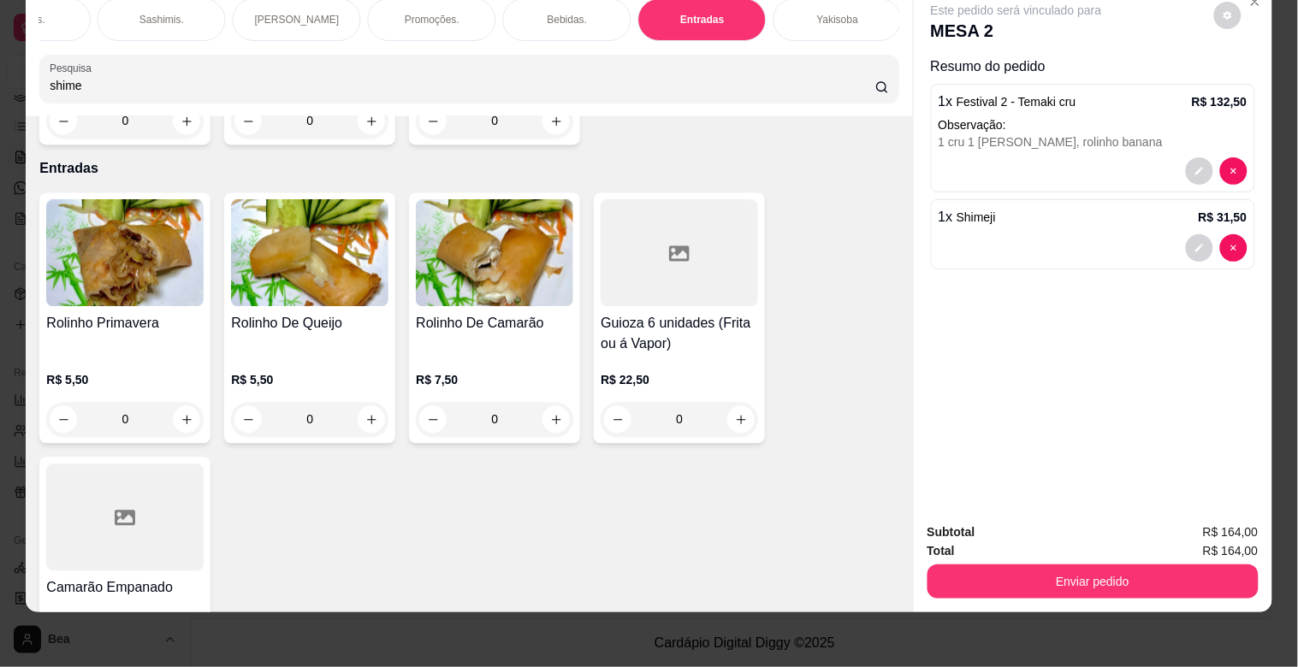
click at [575, 13] on p "Bebidas." at bounding box center [567, 20] width 40 height 14
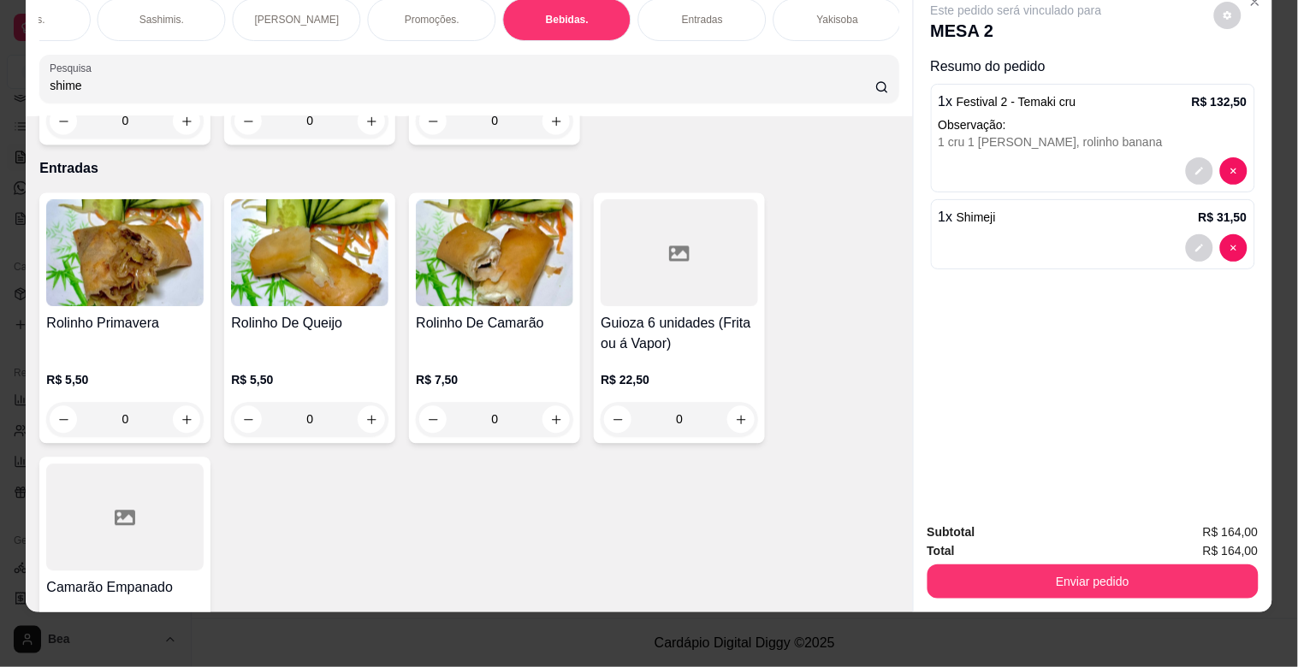
scroll to position [4688, 0]
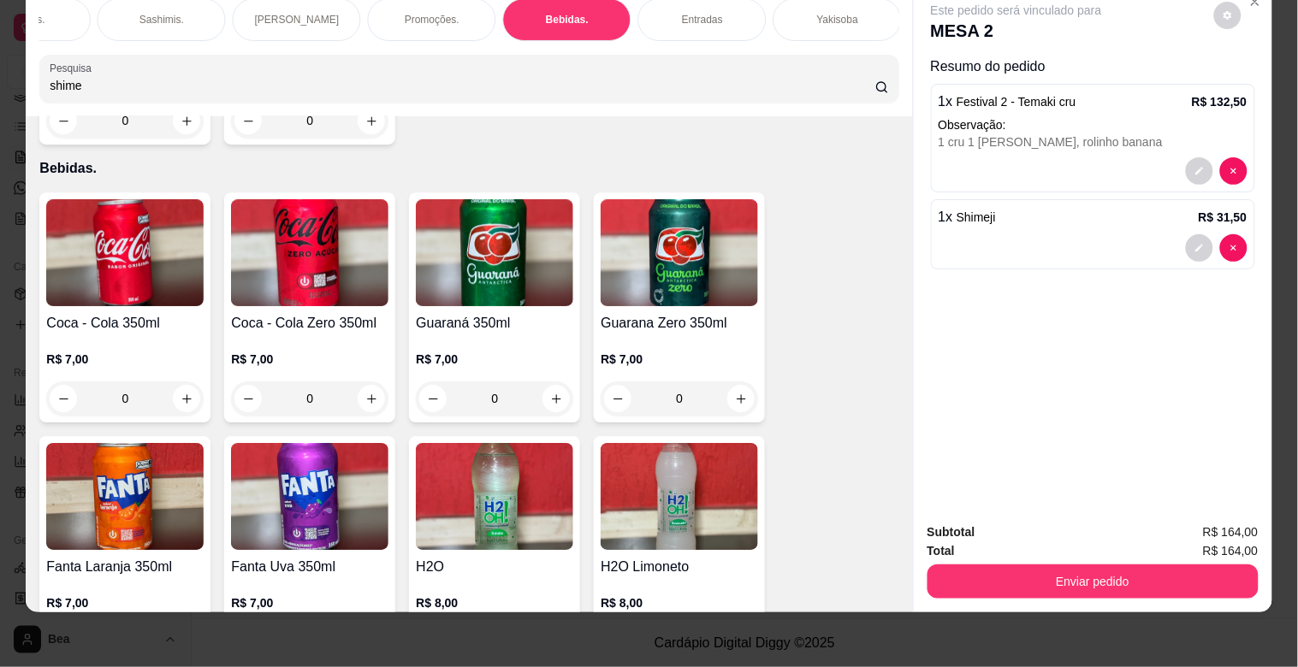
click at [551, 577] on div "R$ 8,00 0" at bounding box center [494, 618] width 157 height 82
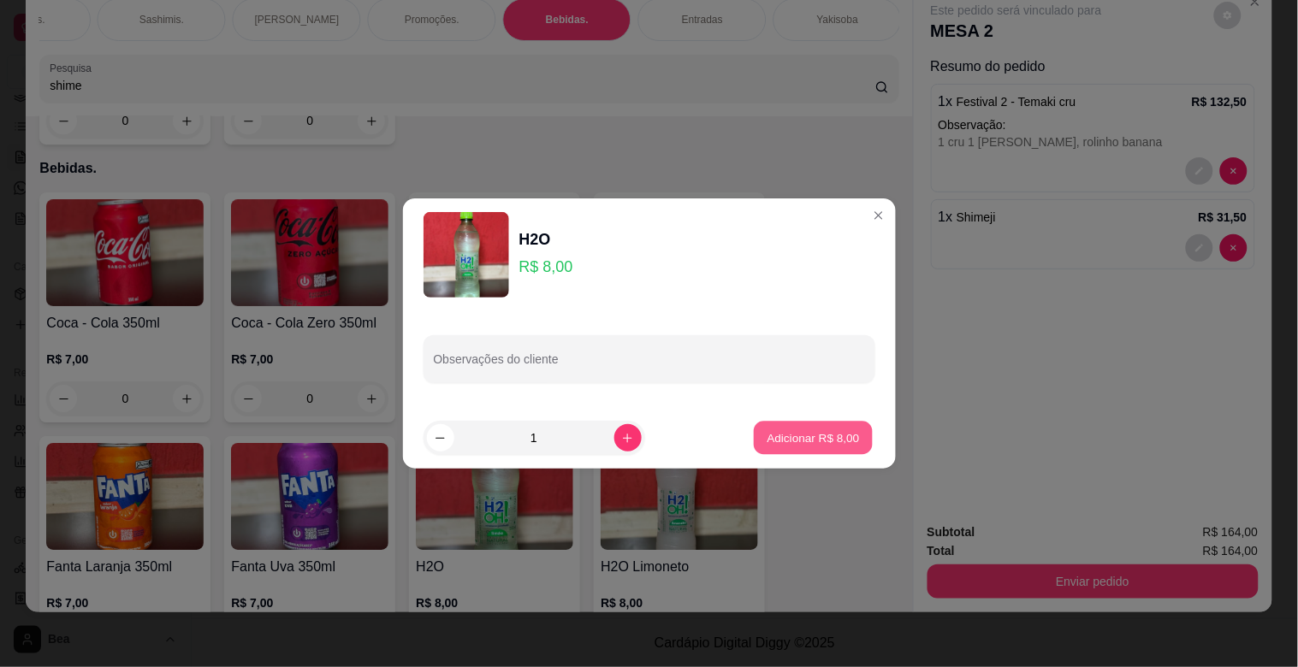
click at [836, 436] on p "Adicionar R$ 8,00" at bounding box center [813, 437] width 92 height 16
type input "1"
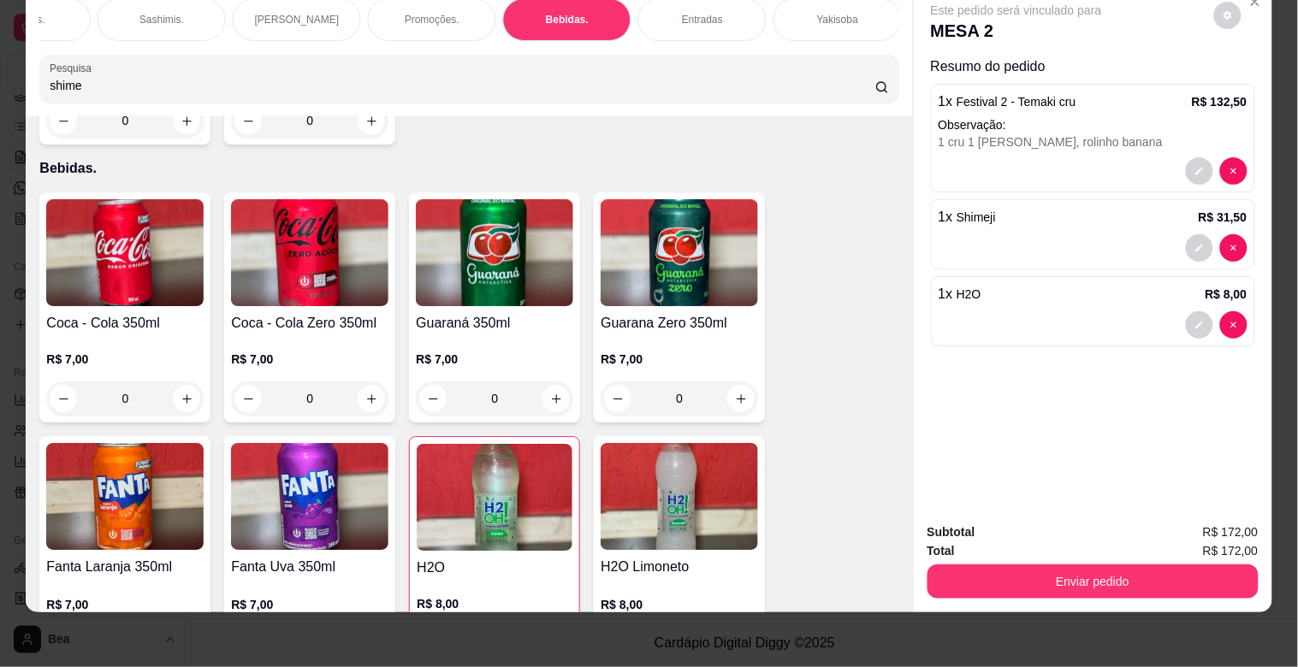
click at [685, 464] on img at bounding box center [678, 496] width 157 height 107
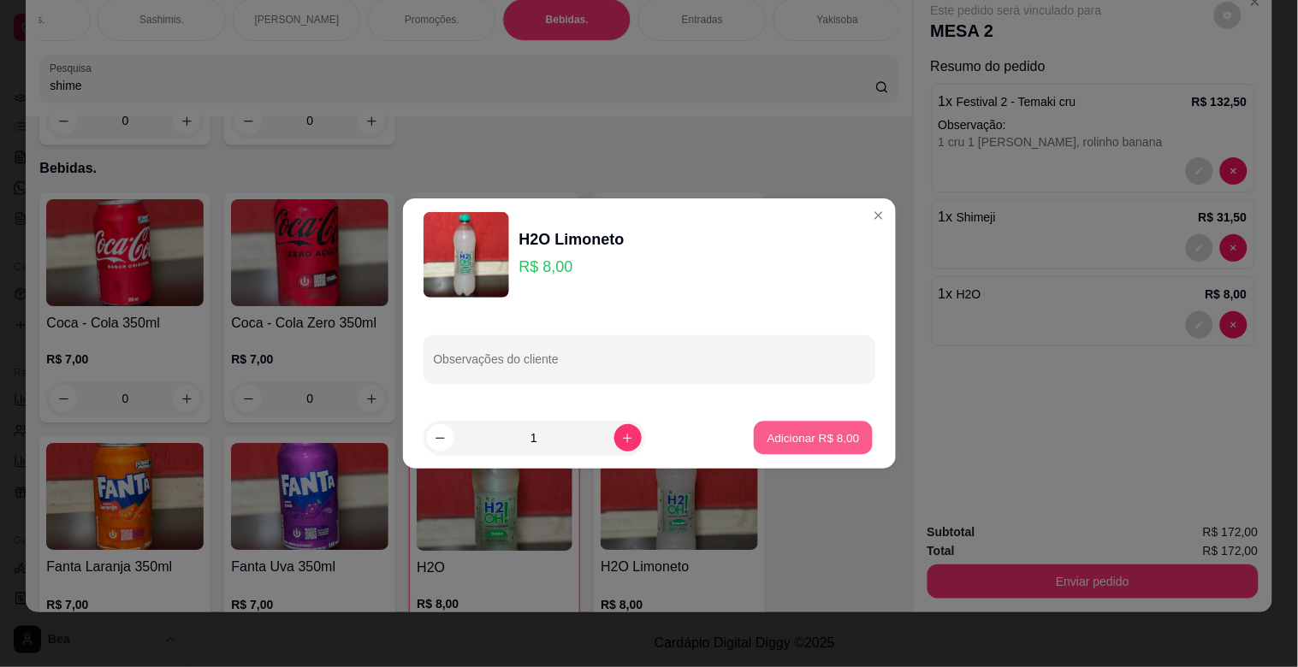
click at [805, 435] on p "Adicionar R$ 8,00" at bounding box center [813, 437] width 92 height 16
type input "1"
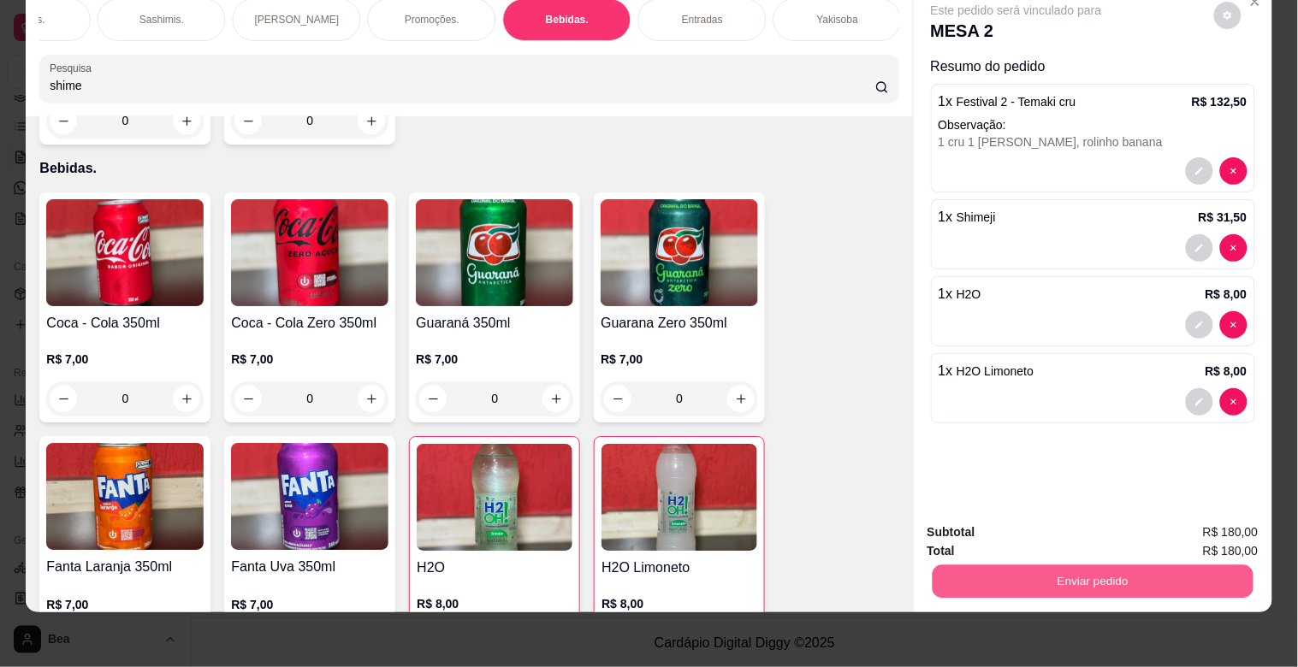
click at [1019, 565] on button "Enviar pedido" at bounding box center [1092, 581] width 321 height 33
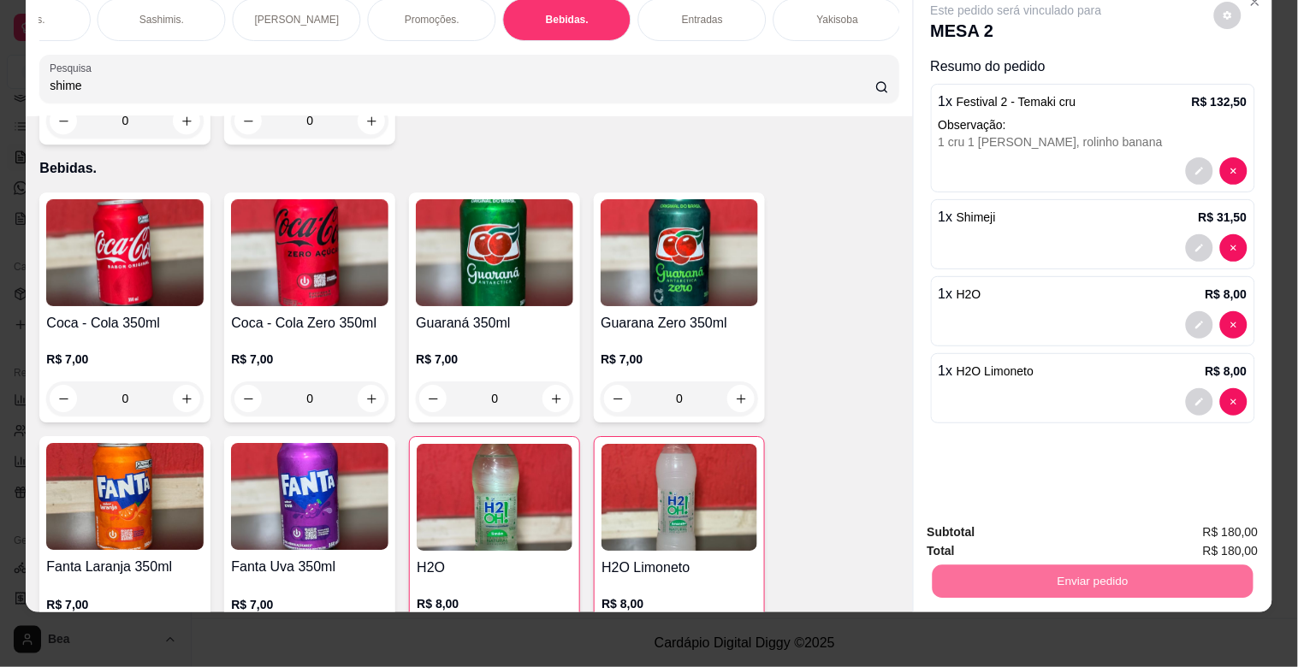
click at [1204, 530] on button "Enviar pedido" at bounding box center [1214, 525] width 94 height 32
